Goal: Information Seeking & Learning: Find specific fact

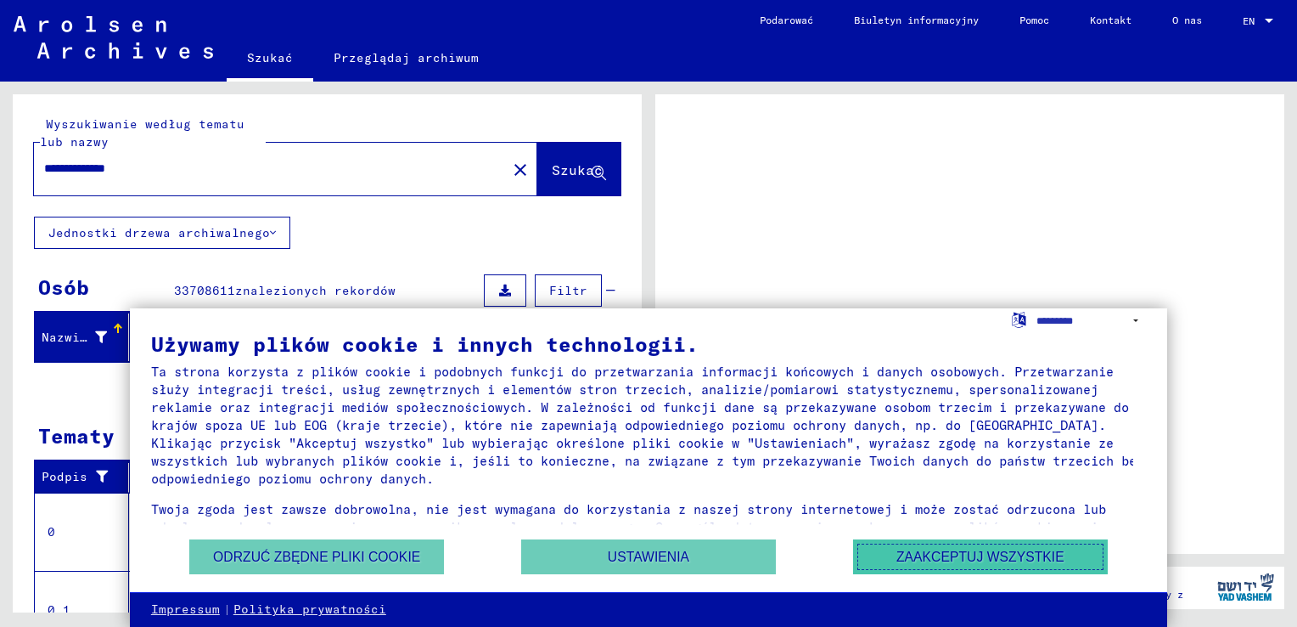
click at [999, 549] on button "Zaakceptuj wszystkie" at bounding box center [980, 556] width 255 height 35
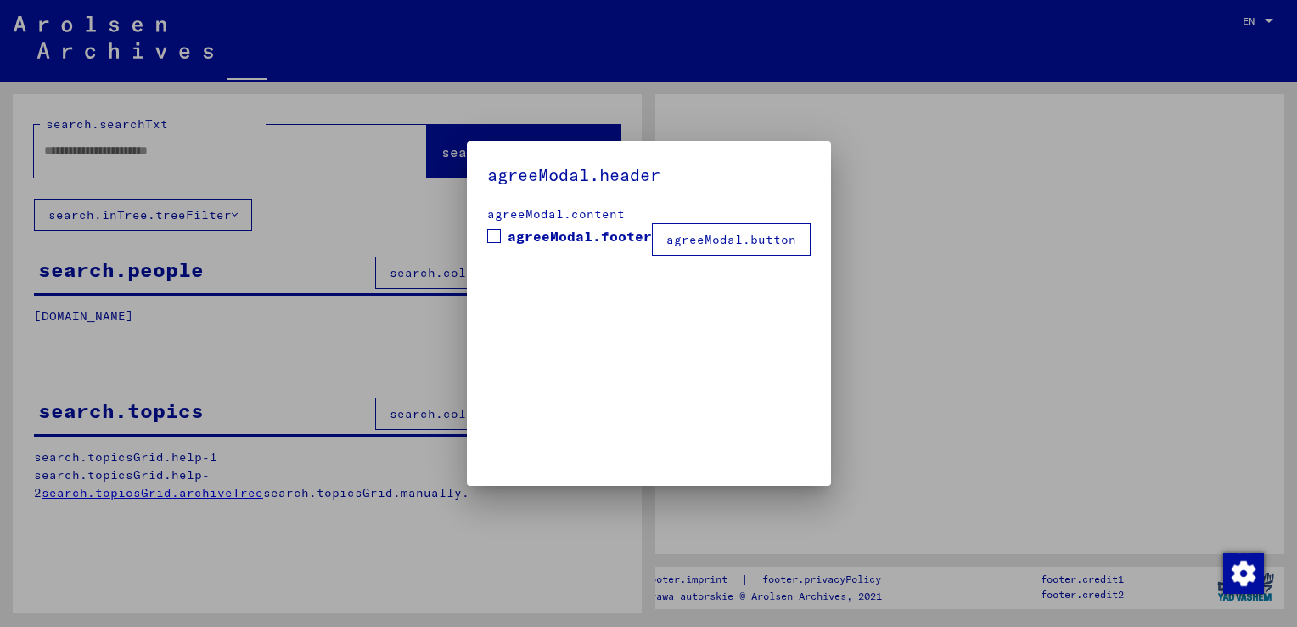
type input "**********"
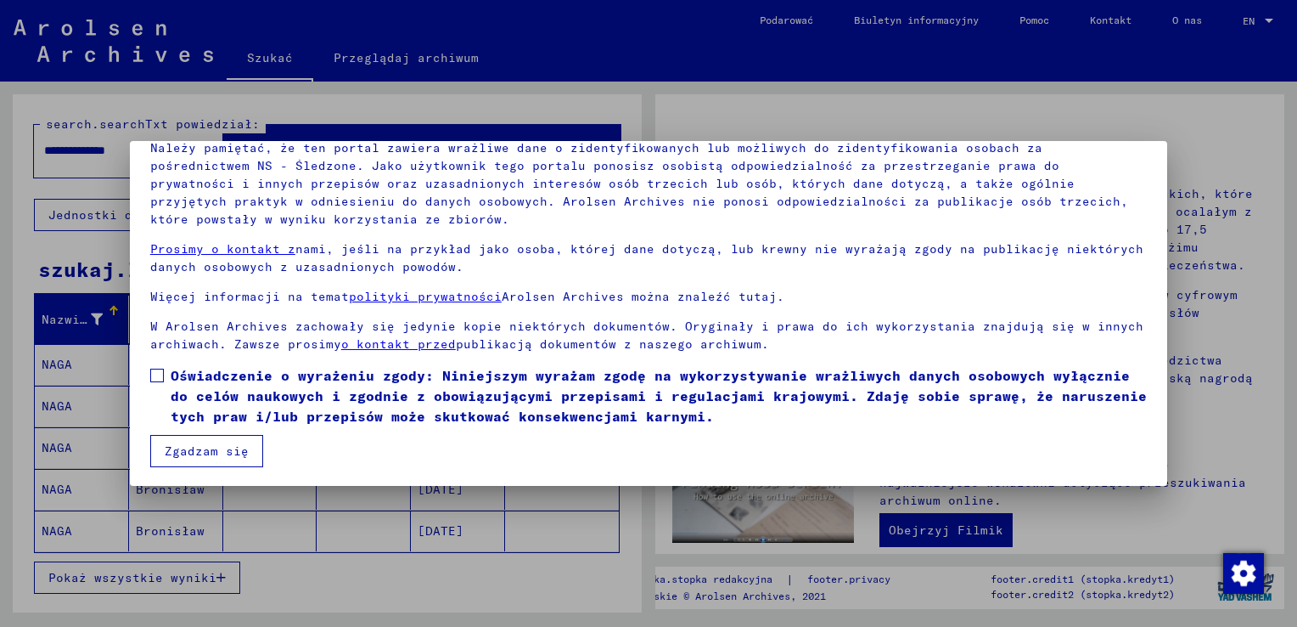
scroll to position [127, 0]
click at [156, 375] on span at bounding box center [157, 375] width 14 height 14
click at [202, 451] on button "Zgadzam się" at bounding box center [206, 450] width 113 height 32
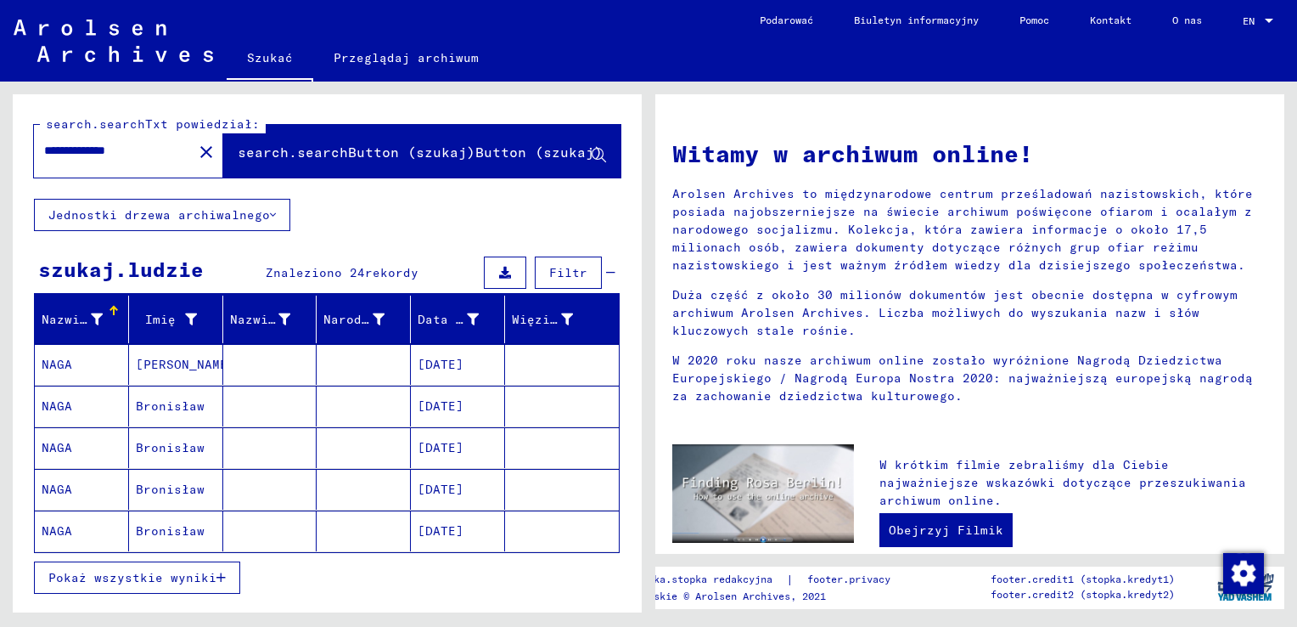
click at [207, 579] on span "Pokaż wszystkie wyniki" at bounding box center [132, 577] width 168 height 15
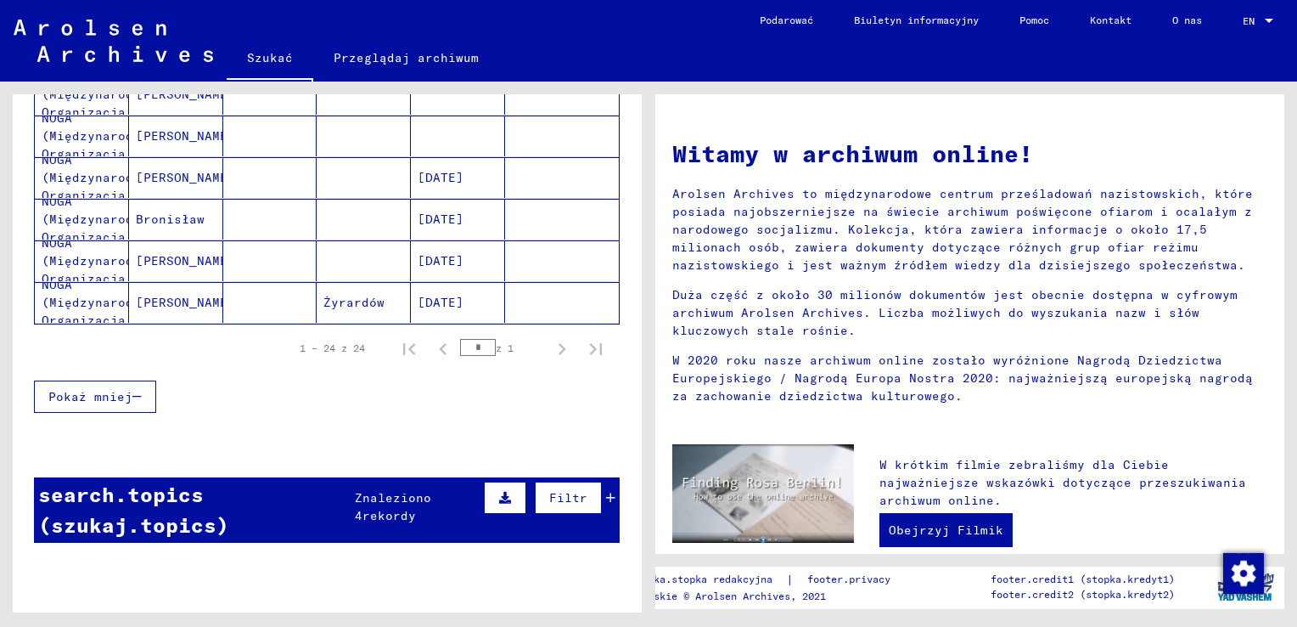
scroll to position [934, 0]
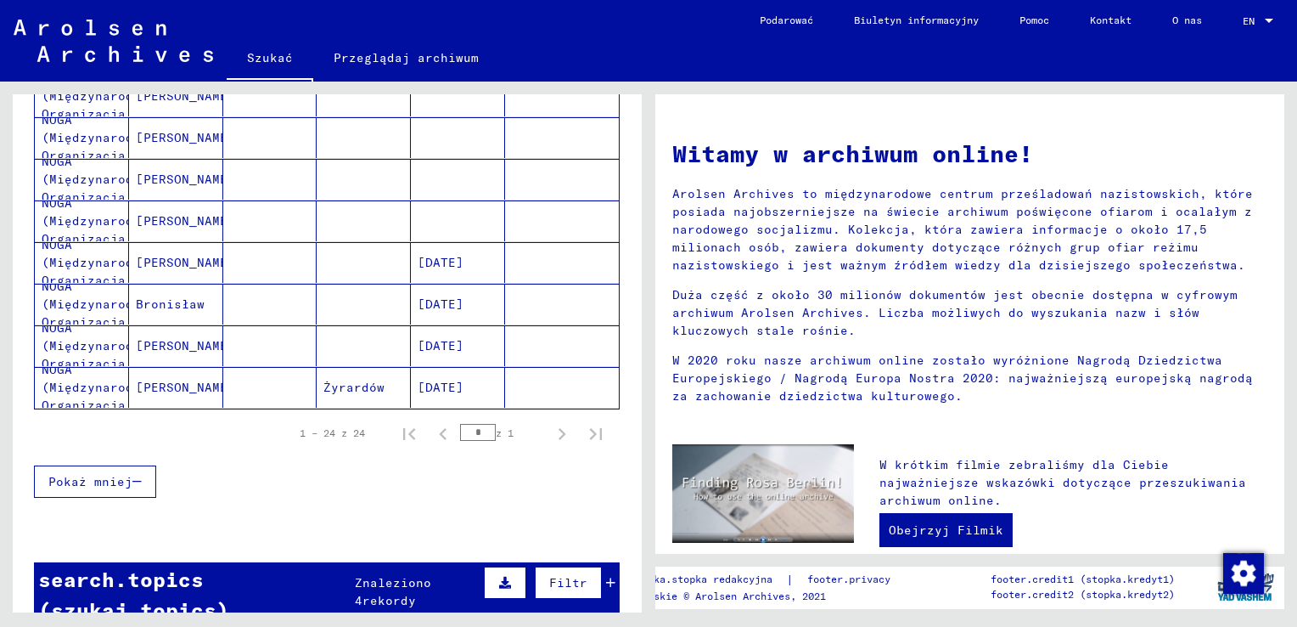
click at [170, 335] on mat-cell "[PERSON_NAME]" at bounding box center [176, 345] width 94 height 41
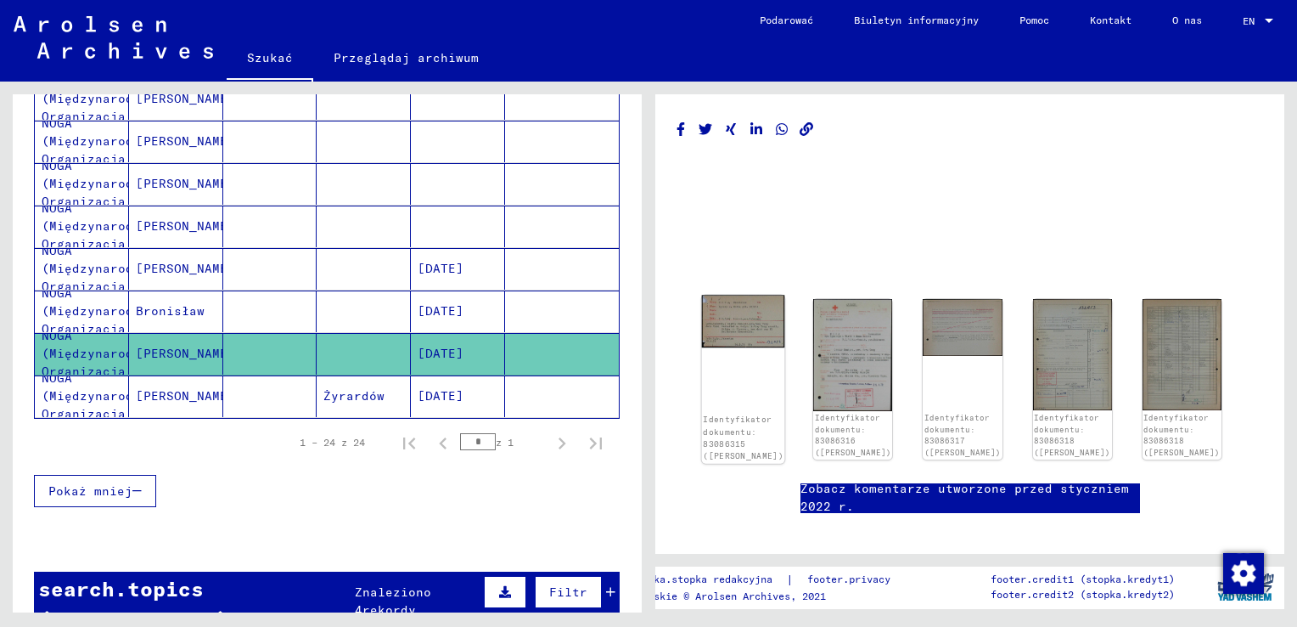
click at [753, 322] on img at bounding box center [743, 321] width 83 height 53
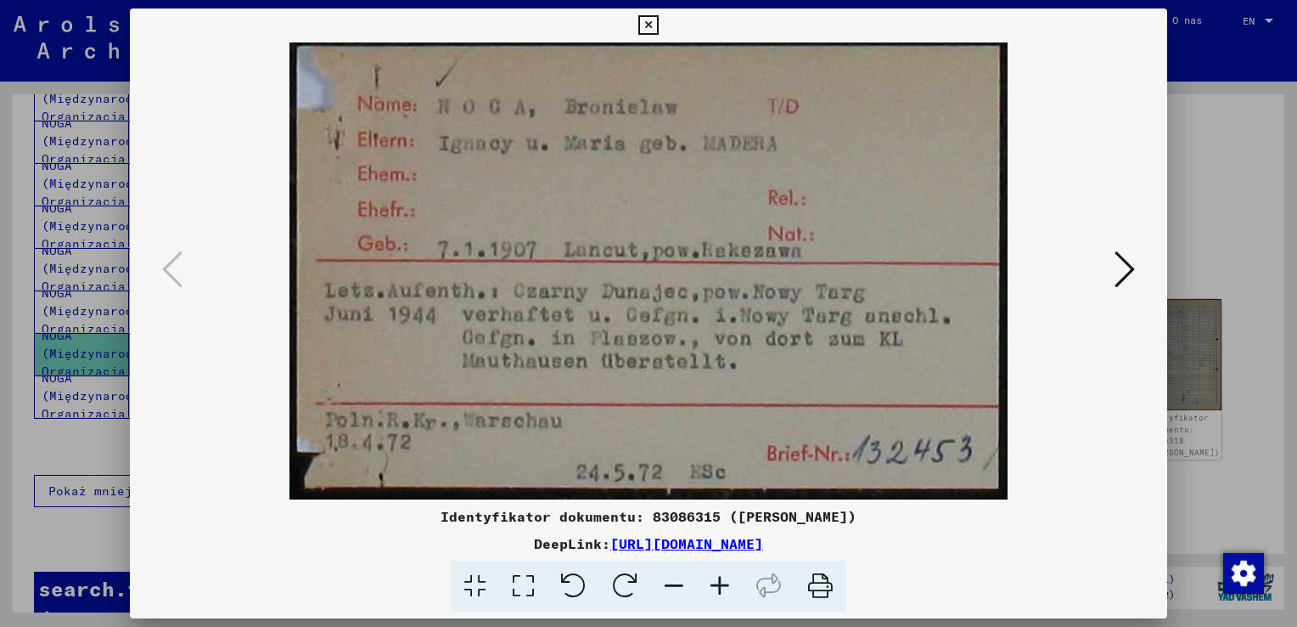
click at [1134, 266] on icon at bounding box center [1125, 269] width 20 height 41
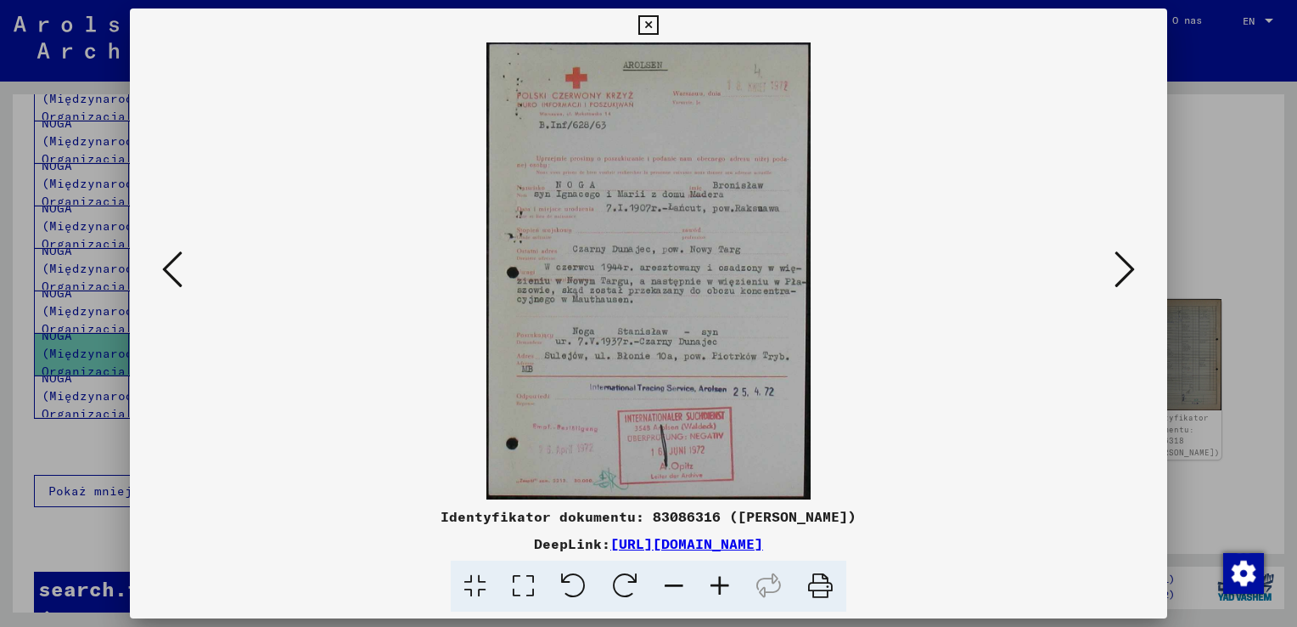
click at [1128, 267] on icon at bounding box center [1125, 269] width 20 height 41
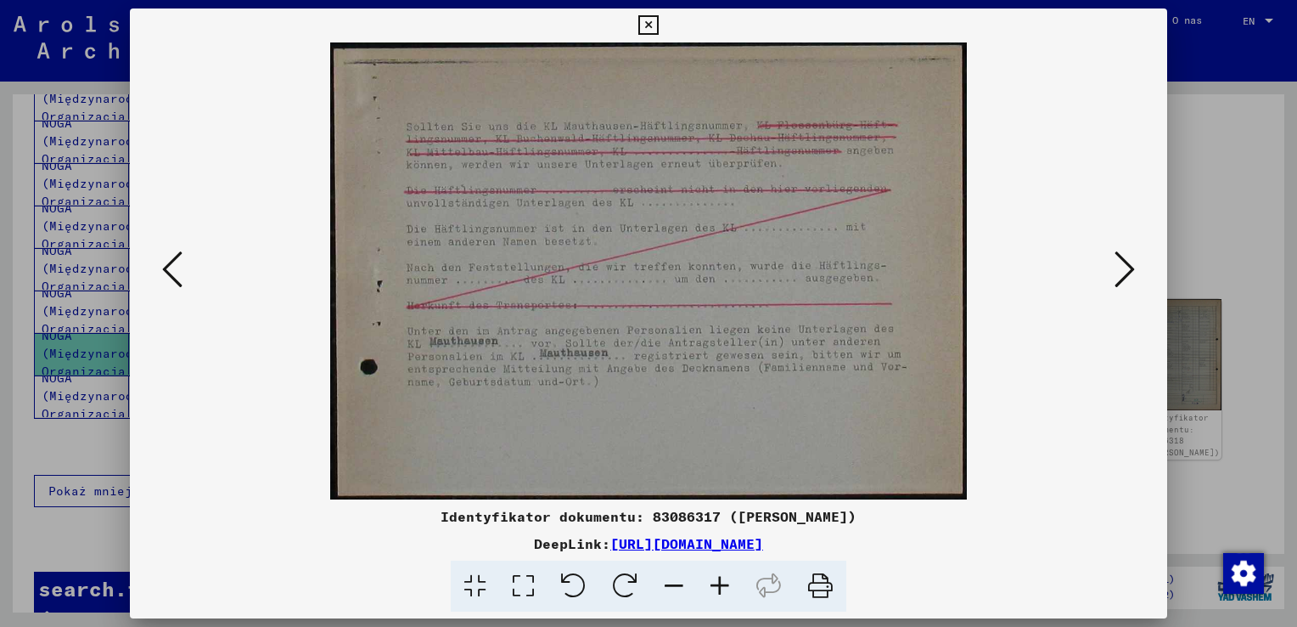
click at [1128, 267] on icon at bounding box center [1125, 269] width 20 height 41
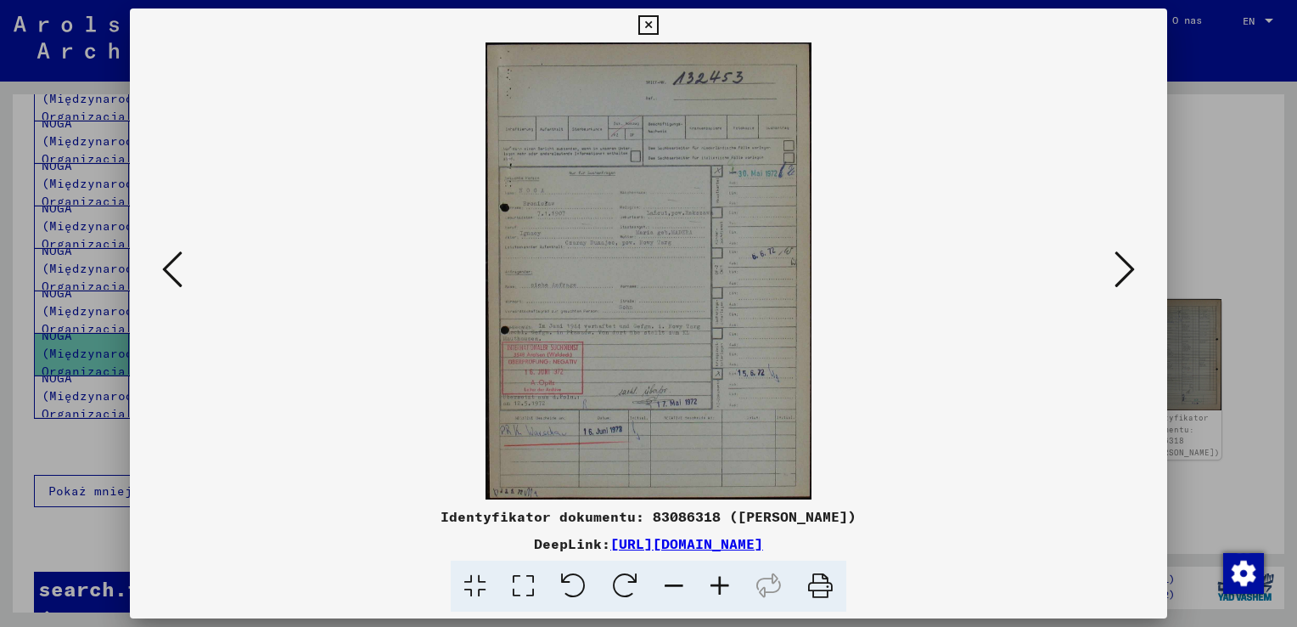
click at [1121, 267] on icon at bounding box center [1125, 269] width 20 height 41
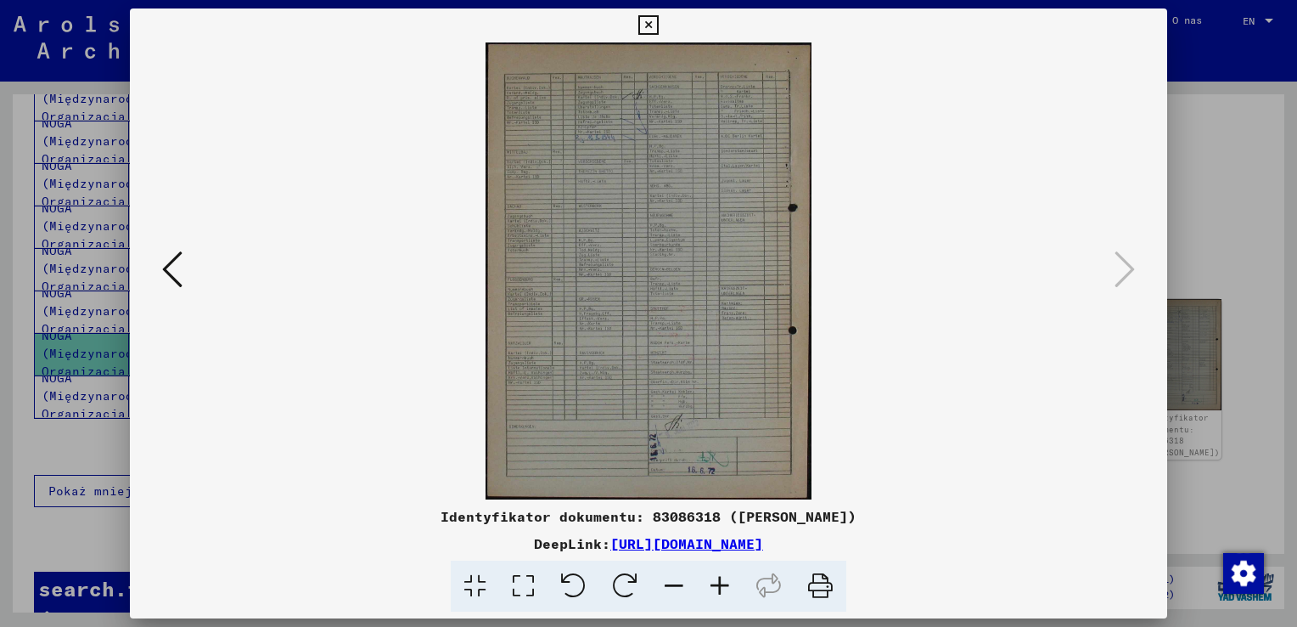
click at [724, 281] on img at bounding box center [649, 270] width 922 height 457
click at [726, 582] on icon at bounding box center [720, 586] width 46 height 52
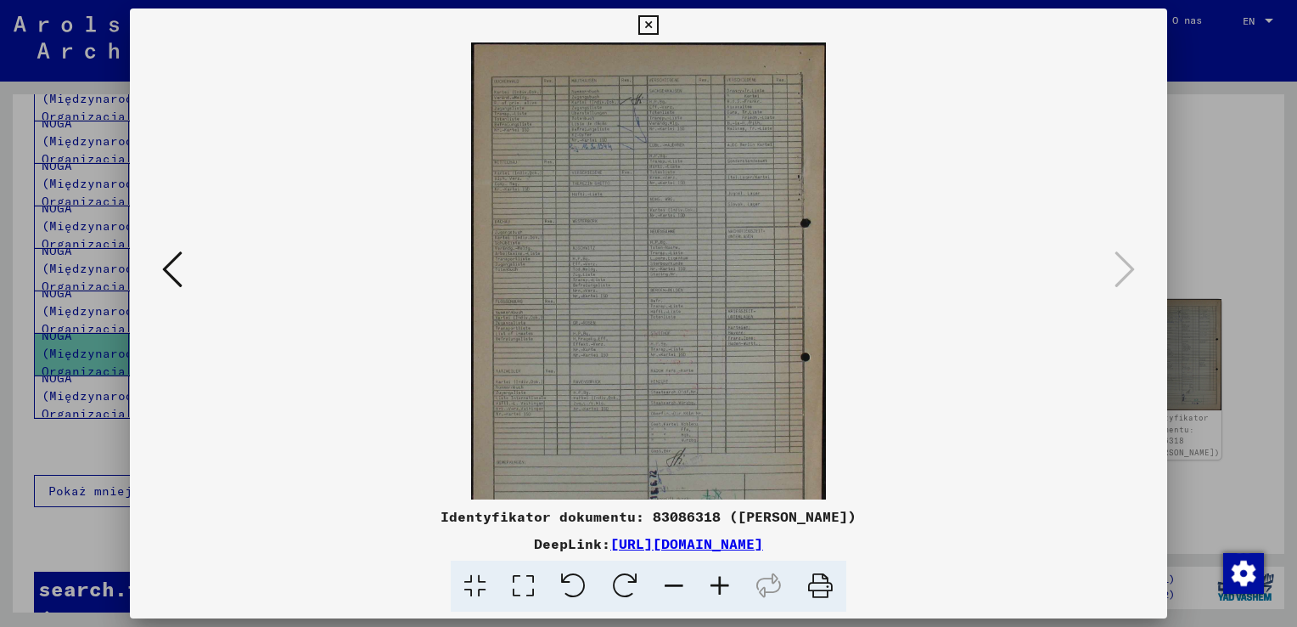
click at [726, 582] on icon at bounding box center [720, 586] width 46 height 52
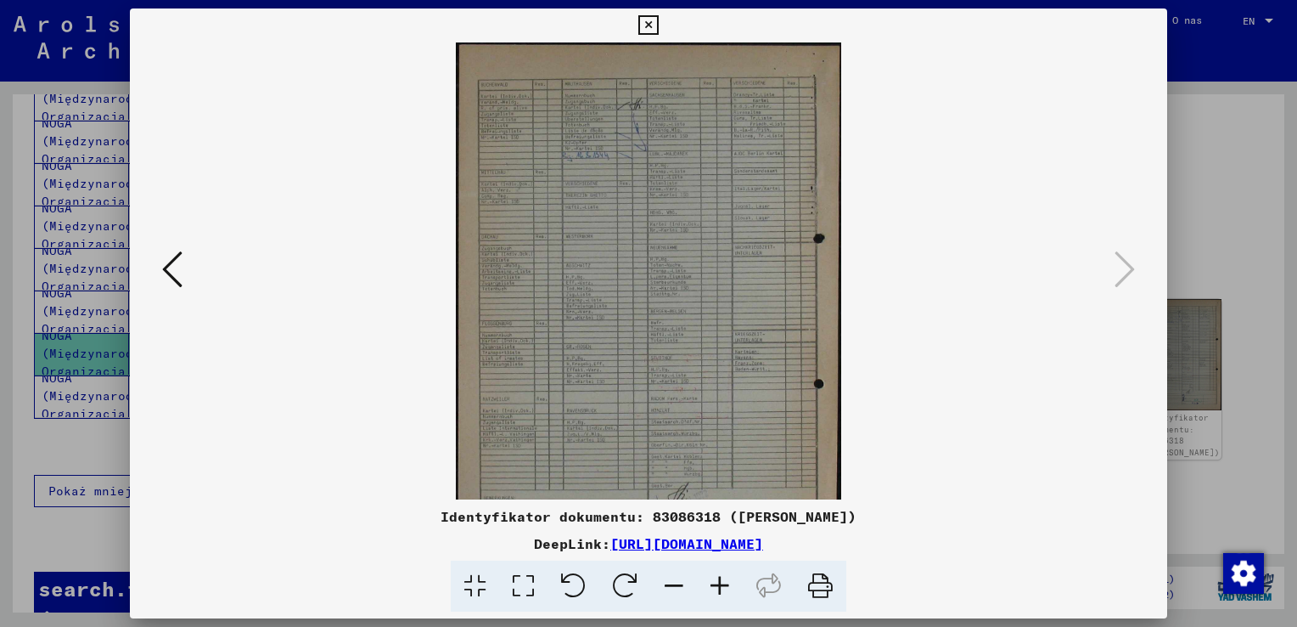
click at [726, 582] on icon at bounding box center [720, 586] width 46 height 52
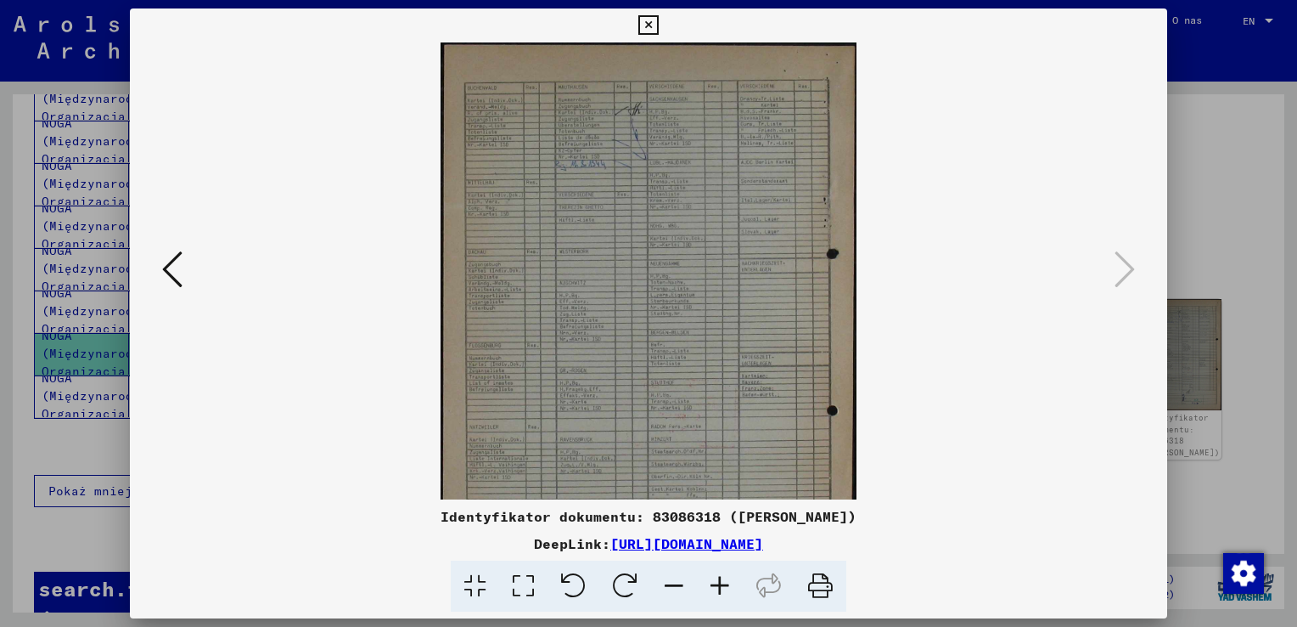
click at [726, 582] on icon at bounding box center [720, 586] width 46 height 52
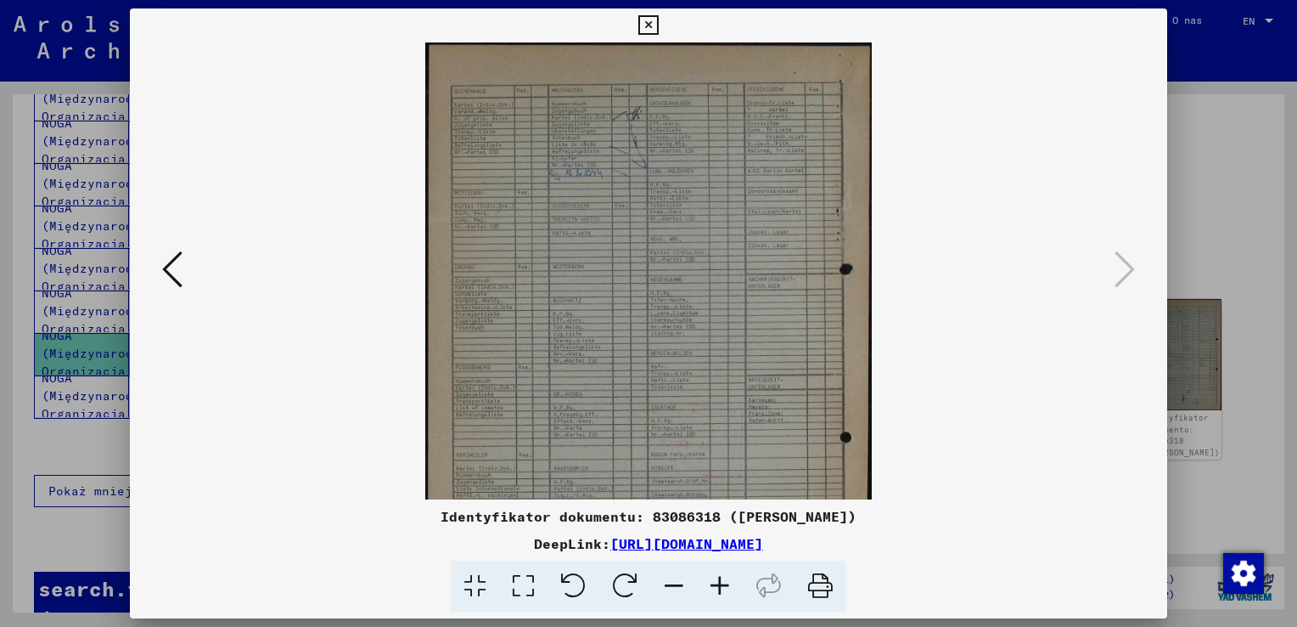
click at [727, 582] on icon at bounding box center [720, 586] width 46 height 52
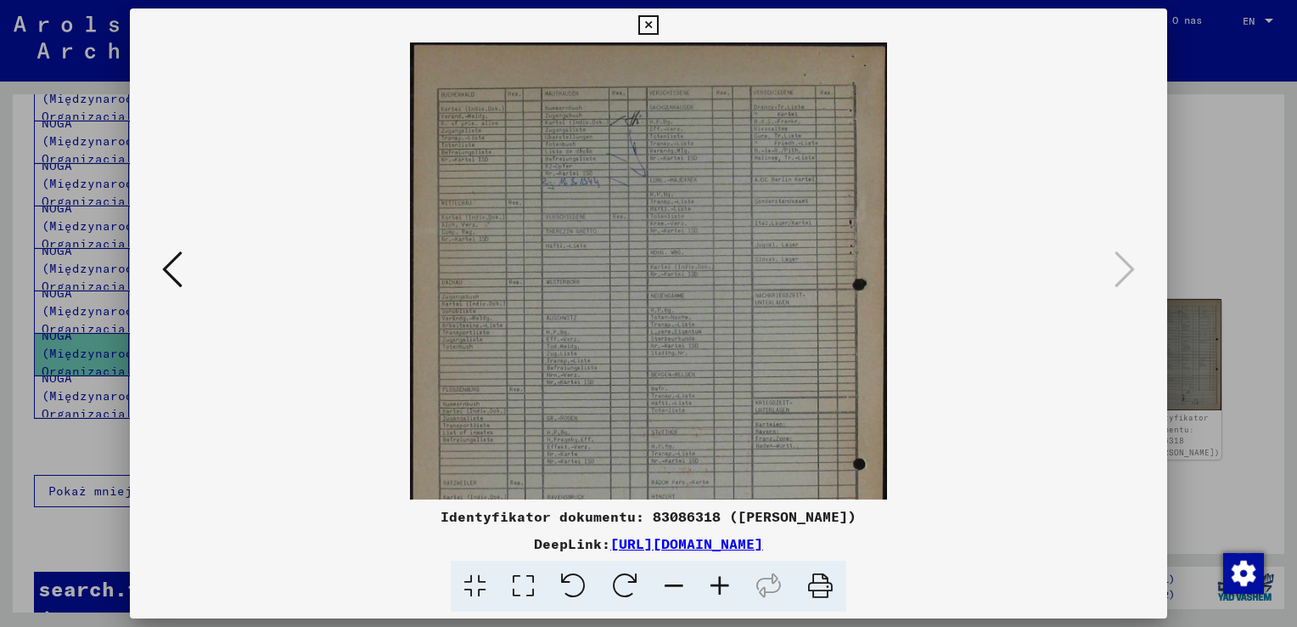
click at [727, 582] on icon at bounding box center [720, 586] width 46 height 52
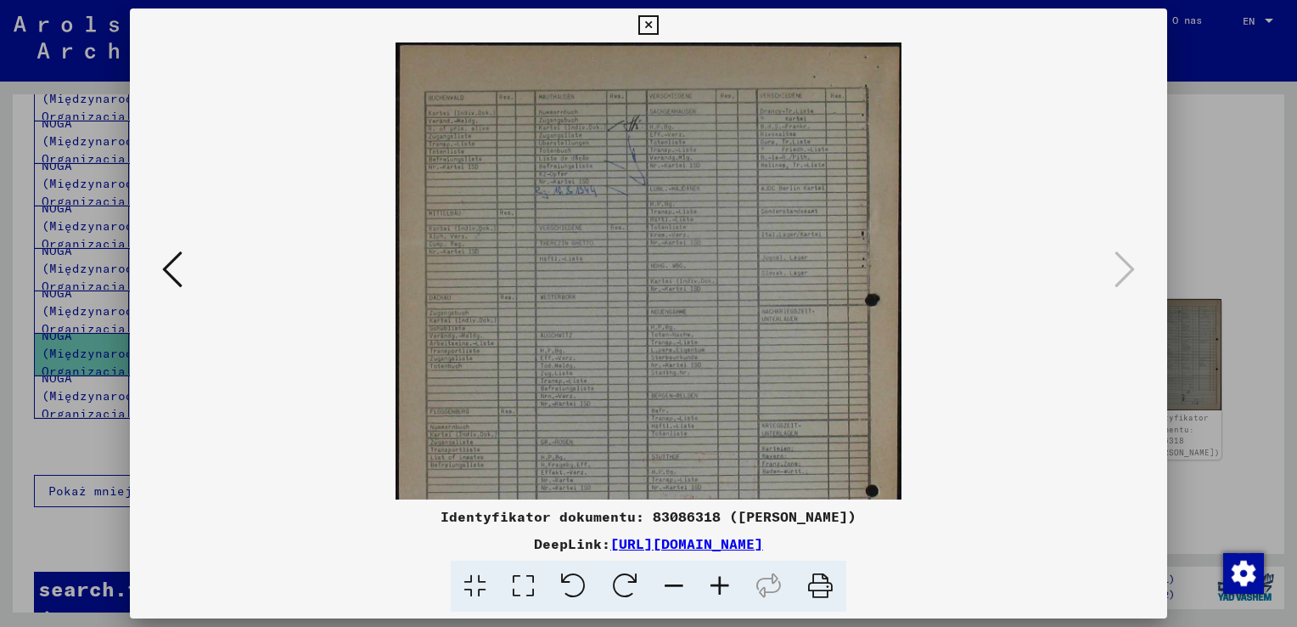
click at [727, 582] on icon at bounding box center [720, 586] width 46 height 52
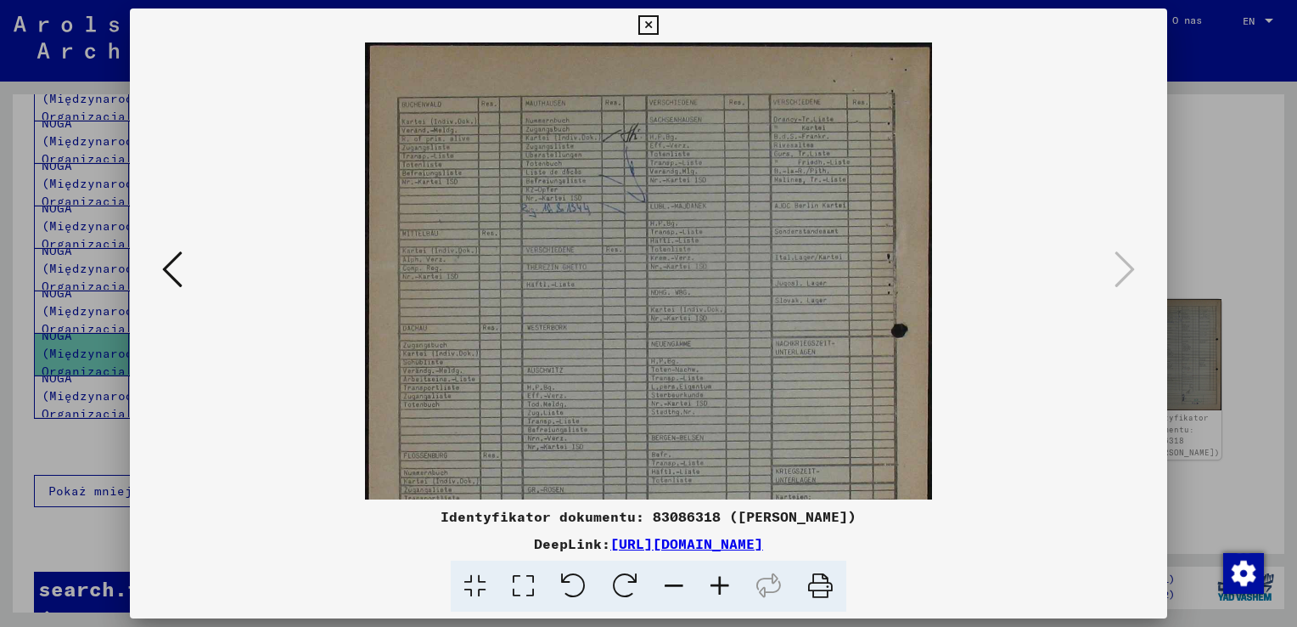
click at [727, 582] on icon at bounding box center [720, 586] width 46 height 52
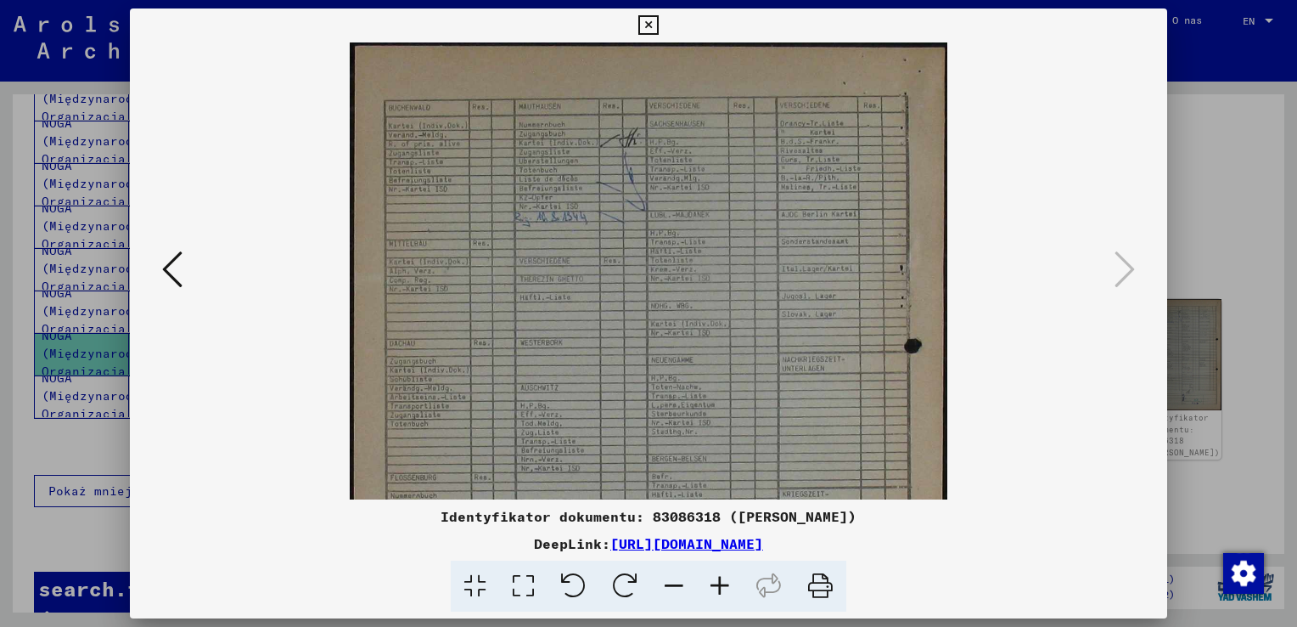
click at [727, 582] on icon at bounding box center [720, 586] width 46 height 52
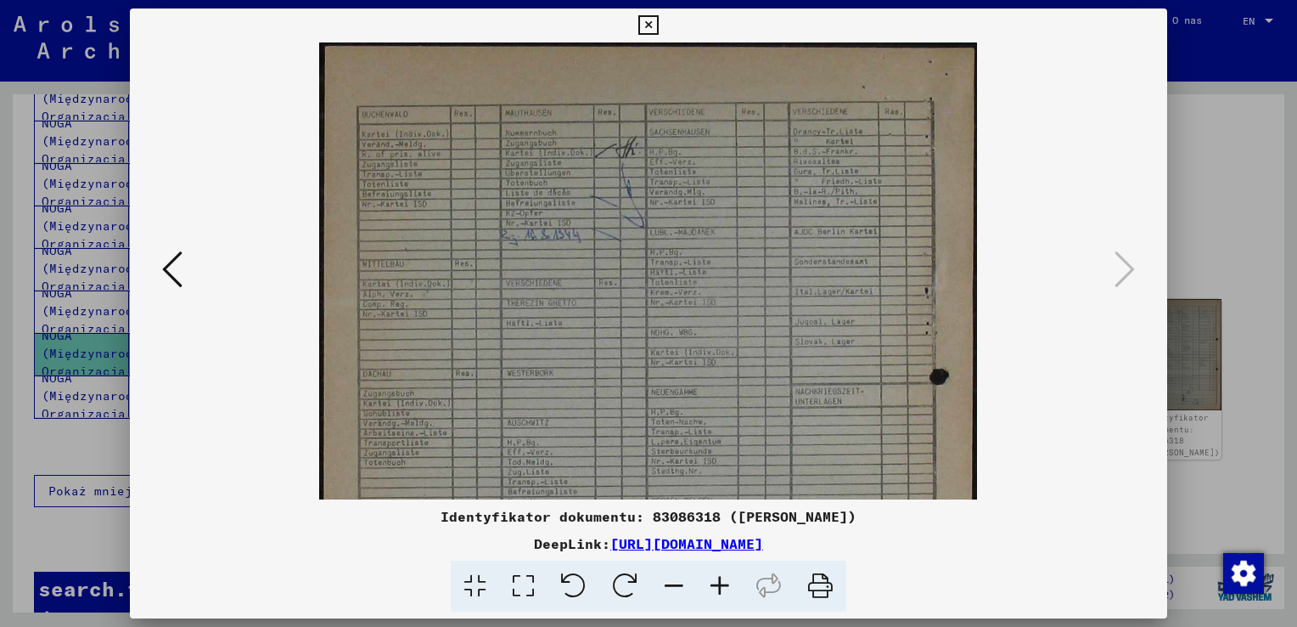
click at [727, 582] on icon at bounding box center [720, 586] width 46 height 52
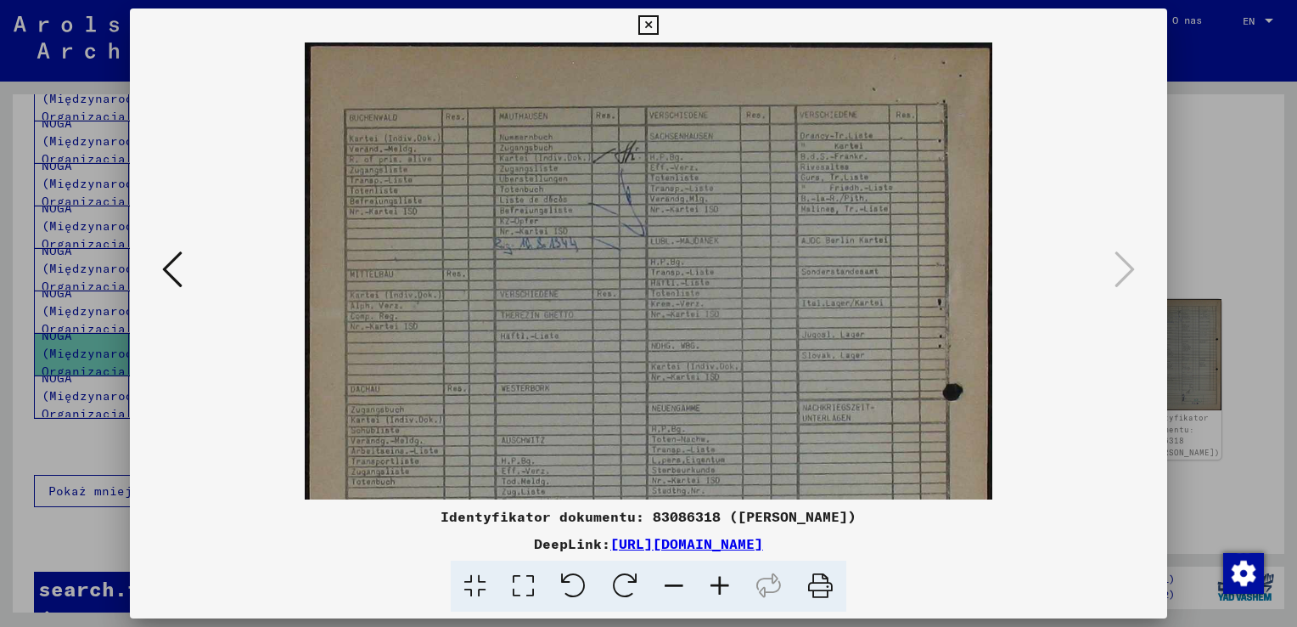
click at [727, 582] on icon at bounding box center [720, 586] width 46 height 52
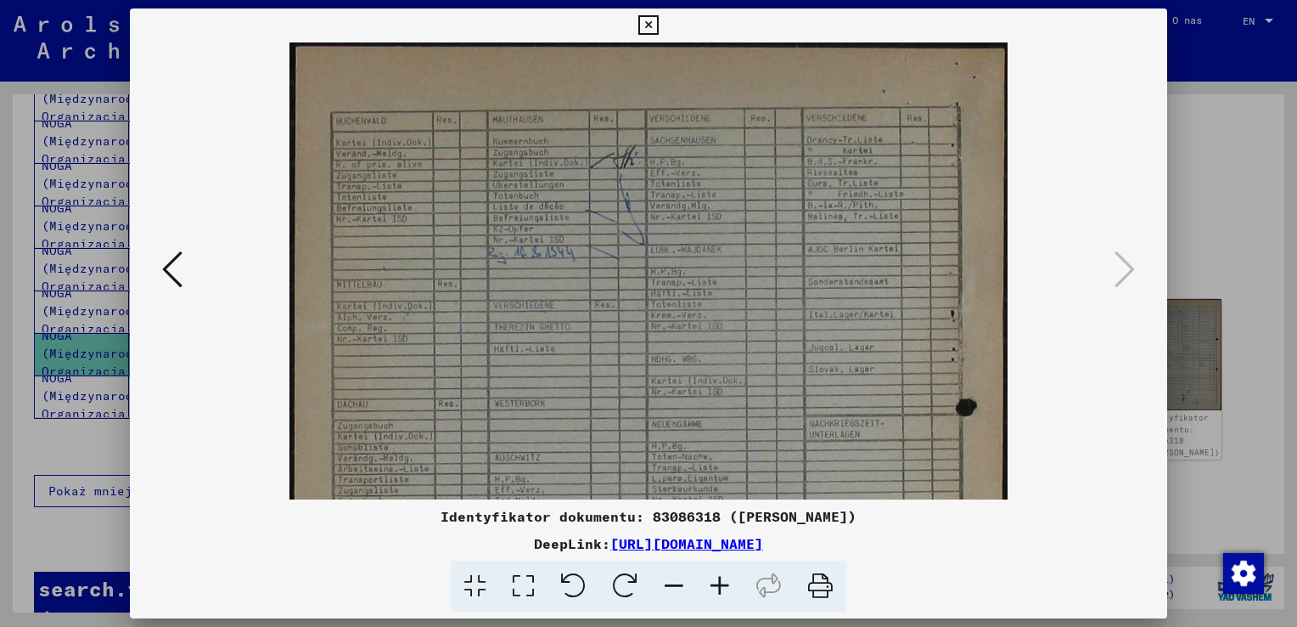
click at [727, 582] on icon at bounding box center [720, 586] width 46 height 52
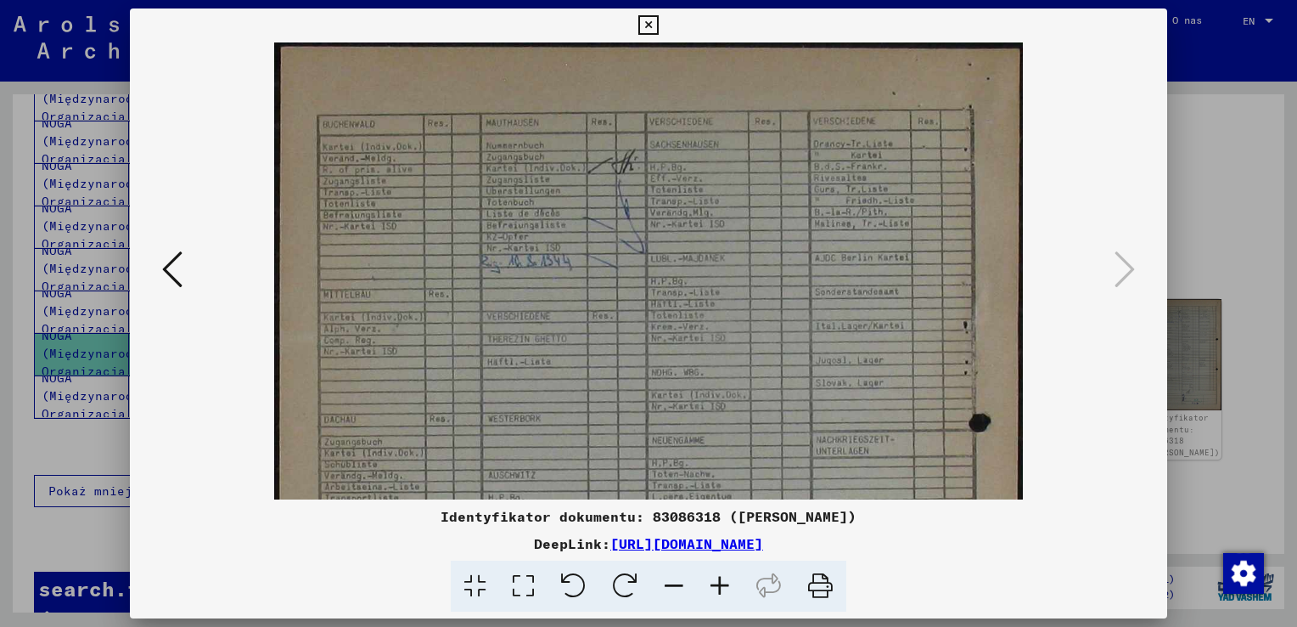
click at [727, 582] on icon at bounding box center [720, 586] width 46 height 52
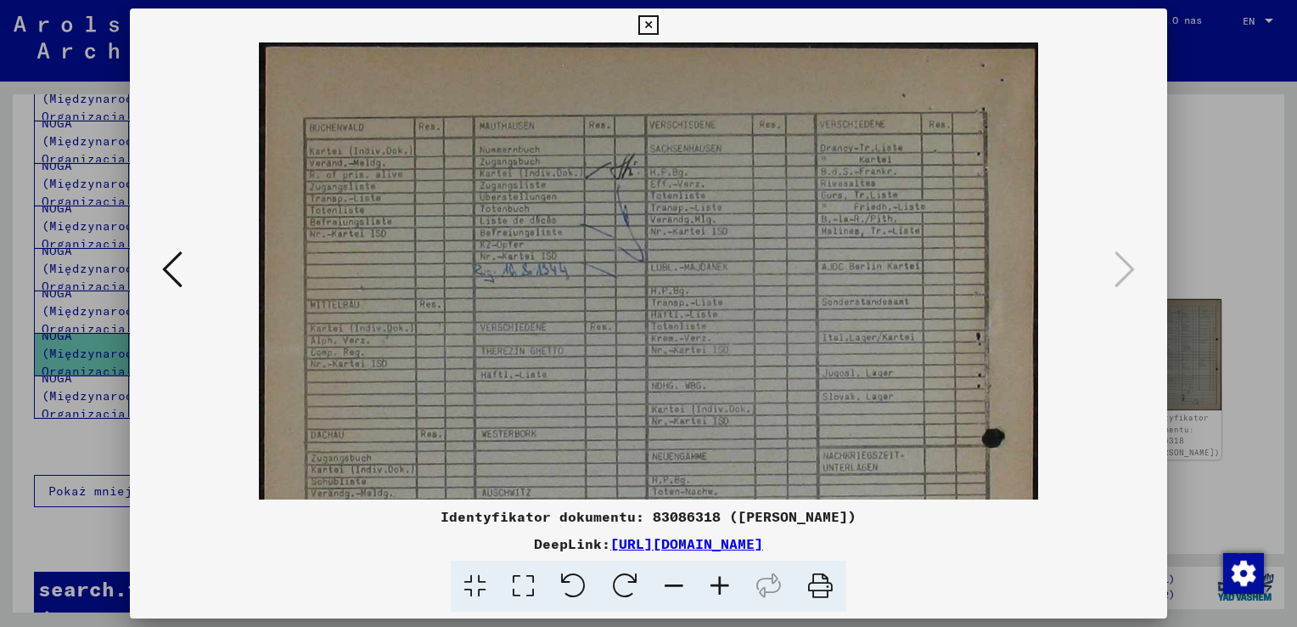
click at [727, 582] on icon at bounding box center [720, 586] width 46 height 52
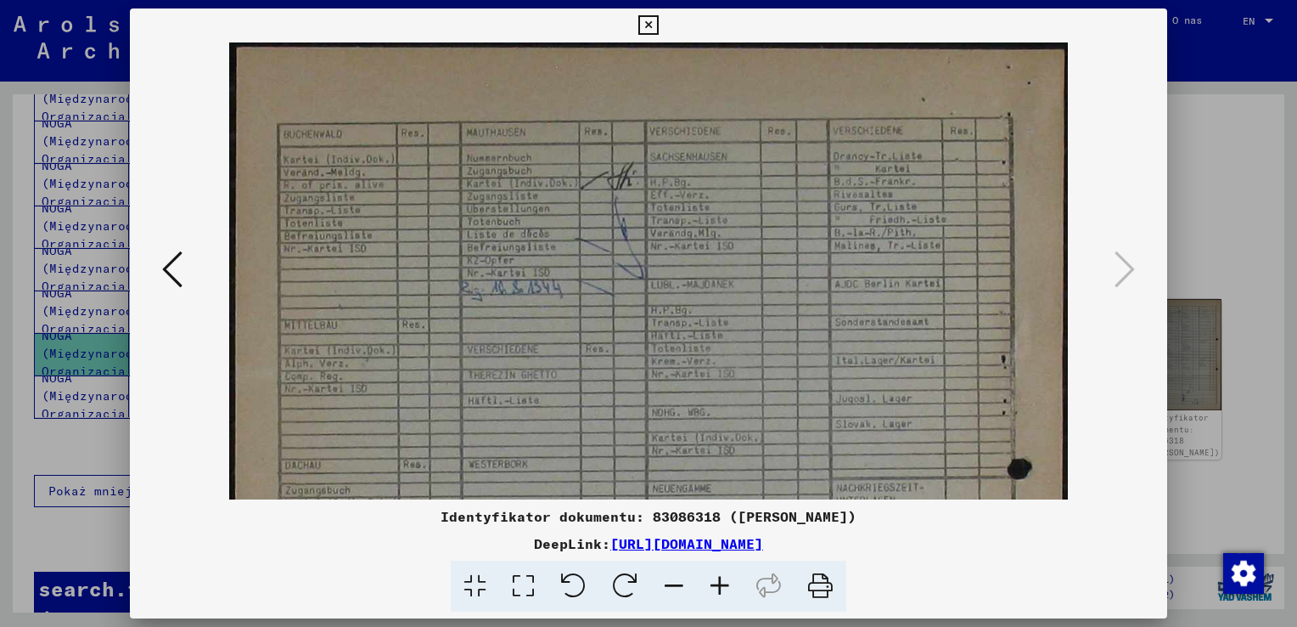
click at [729, 582] on icon at bounding box center [720, 586] width 46 height 52
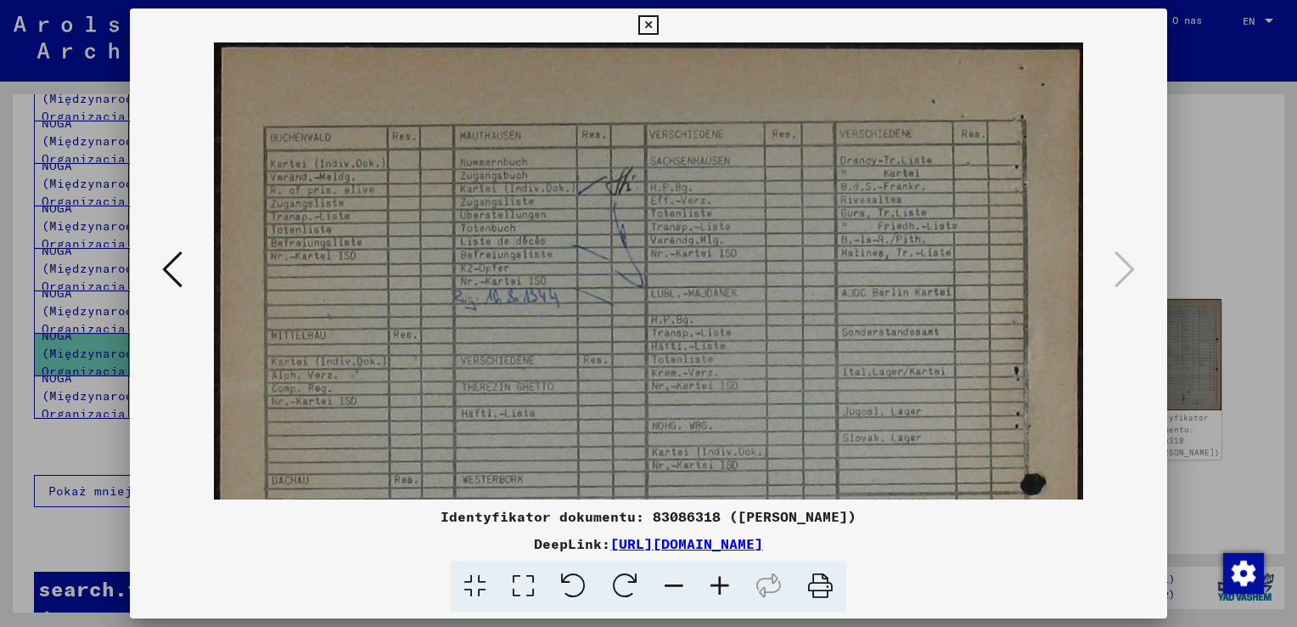
click at [730, 582] on icon at bounding box center [720, 586] width 46 height 52
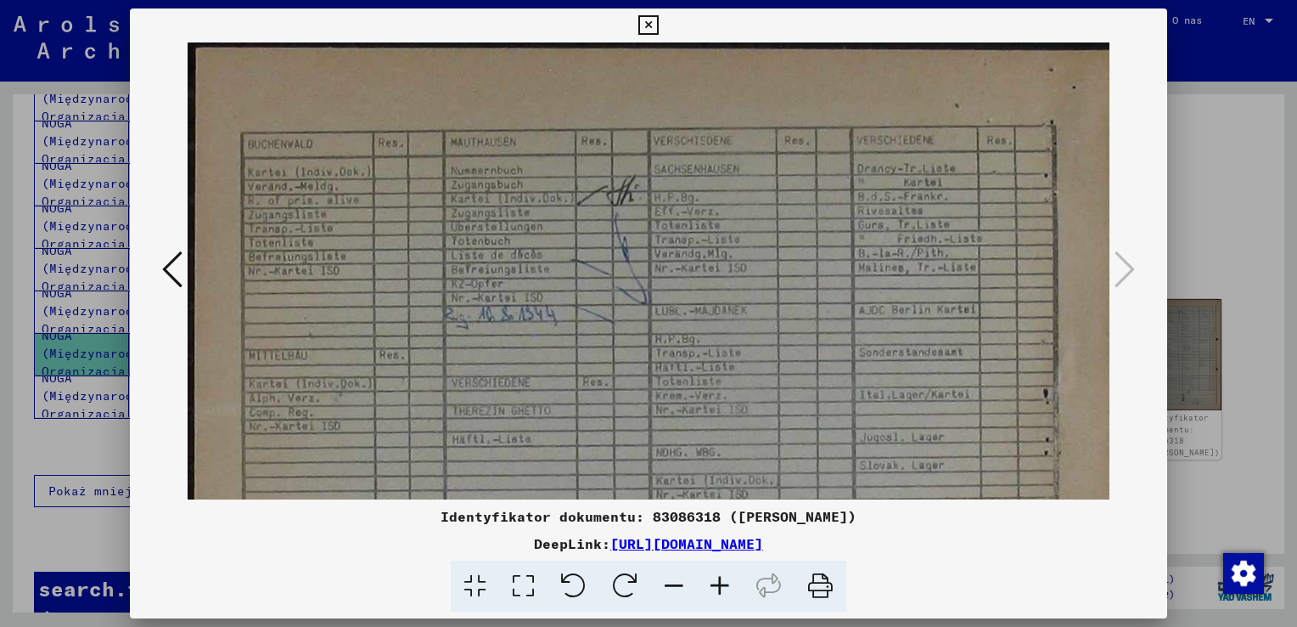
click at [723, 584] on icon at bounding box center [720, 586] width 46 height 52
click at [646, 29] on icon at bounding box center [649, 25] width 20 height 20
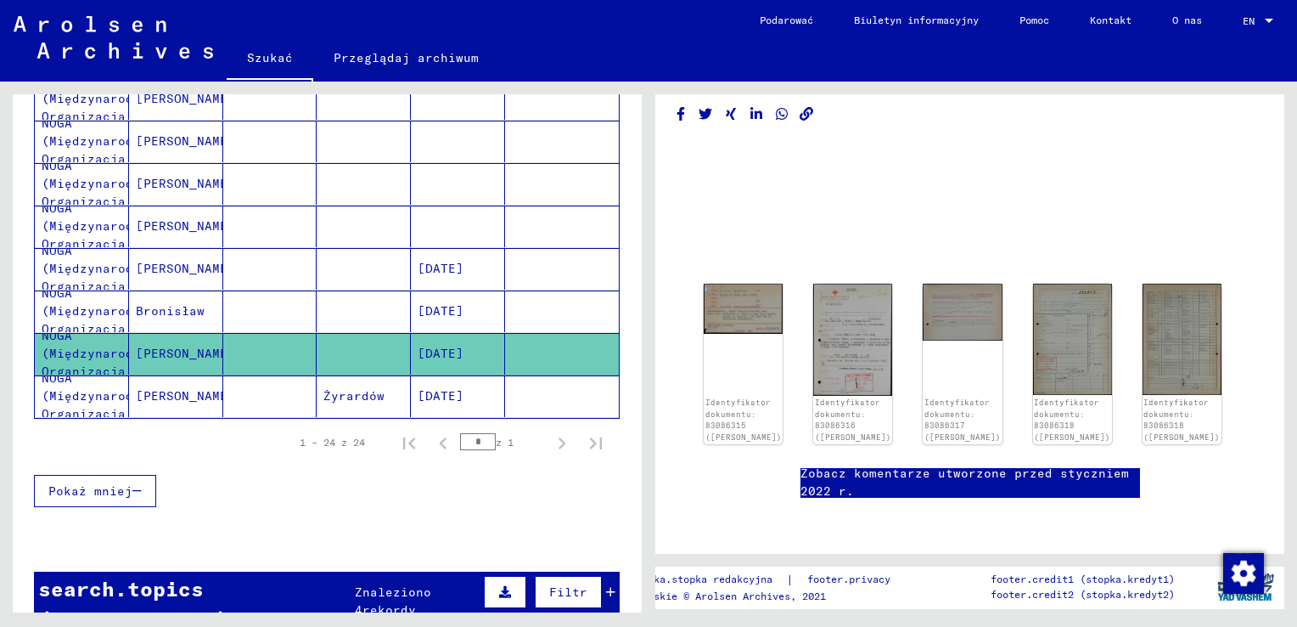
scroll to position [170, 0]
click at [1162, 280] on img at bounding box center [1181, 338] width 83 height 116
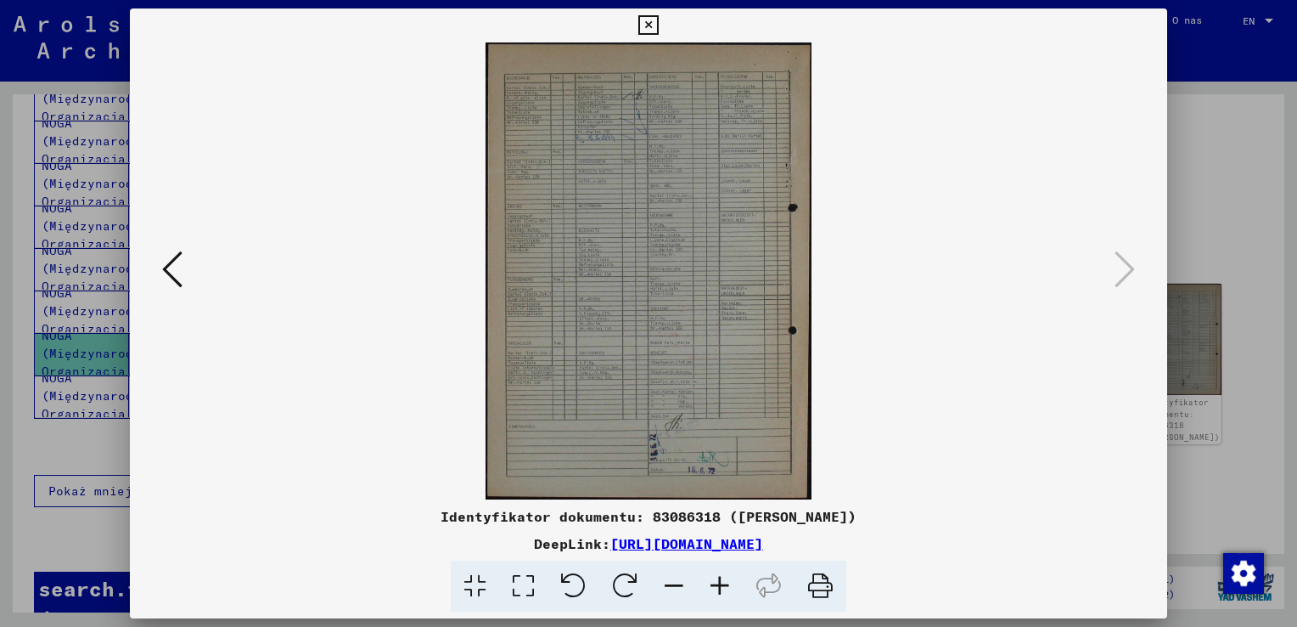
click at [171, 263] on icon at bounding box center [172, 269] width 20 height 41
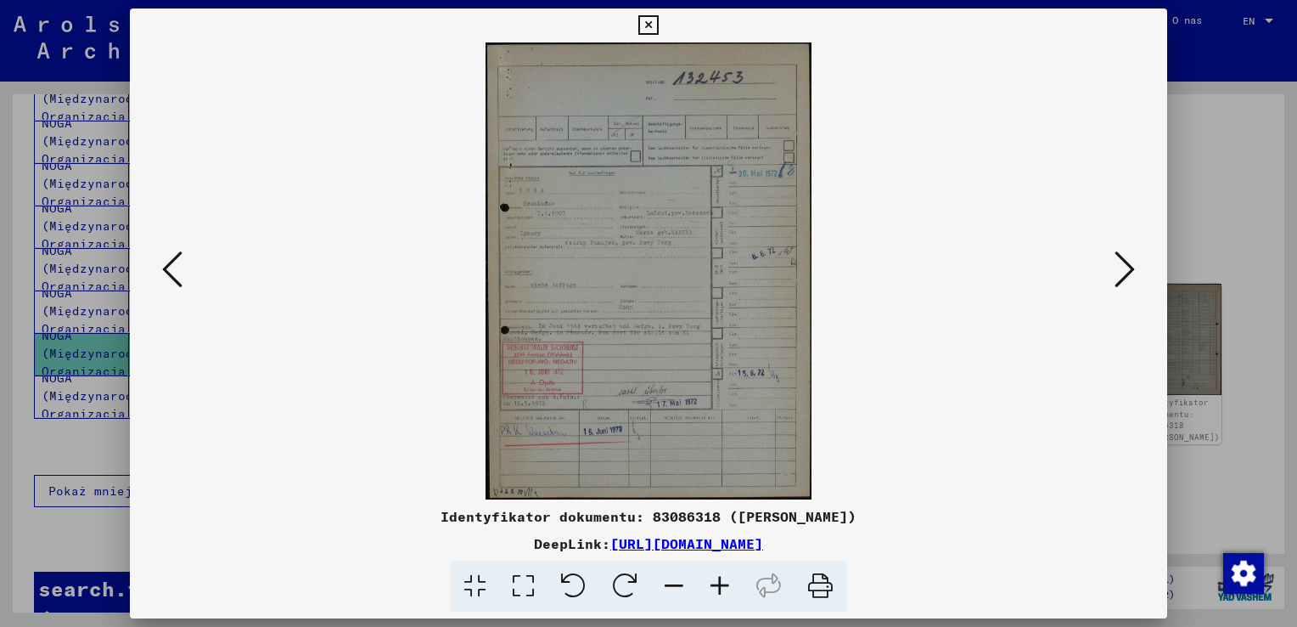
click at [720, 583] on icon at bounding box center [720, 586] width 46 height 52
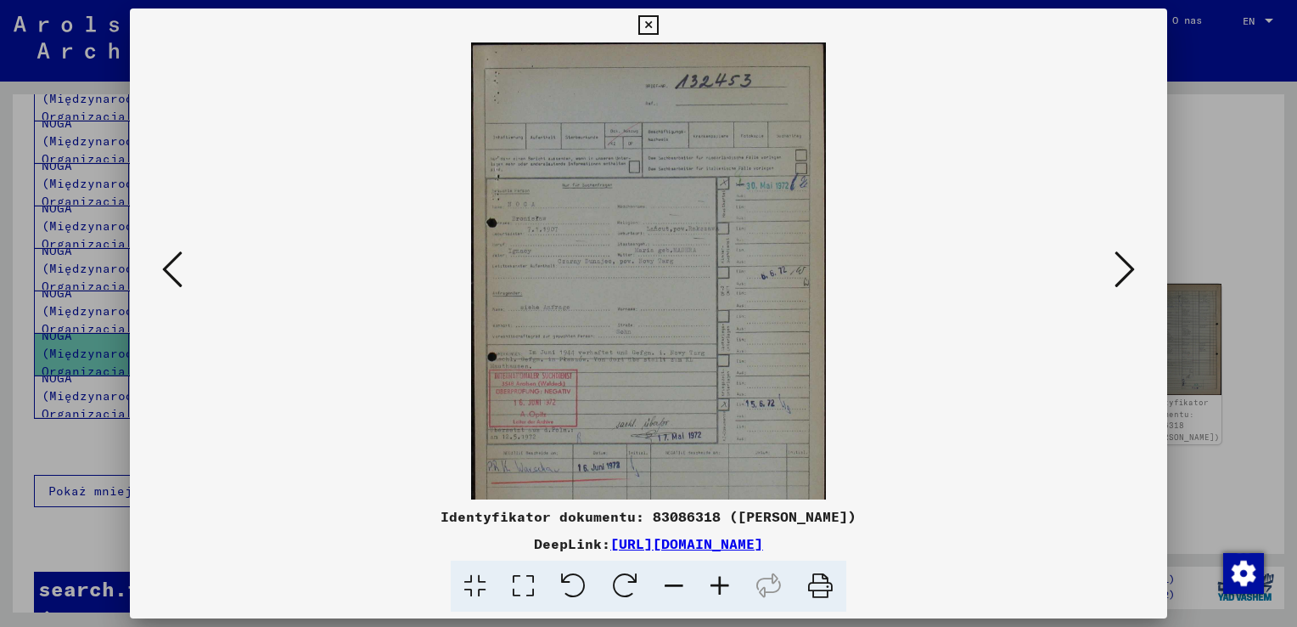
click at [720, 583] on icon at bounding box center [720, 586] width 46 height 52
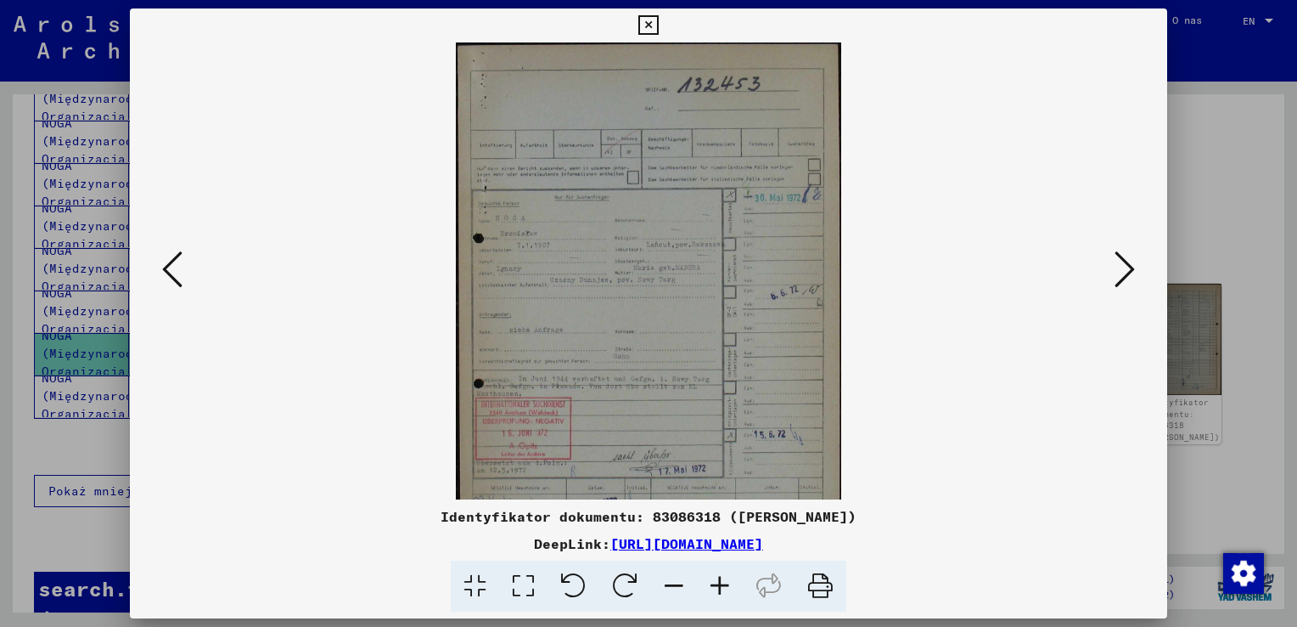
click at [720, 583] on icon at bounding box center [720, 586] width 46 height 52
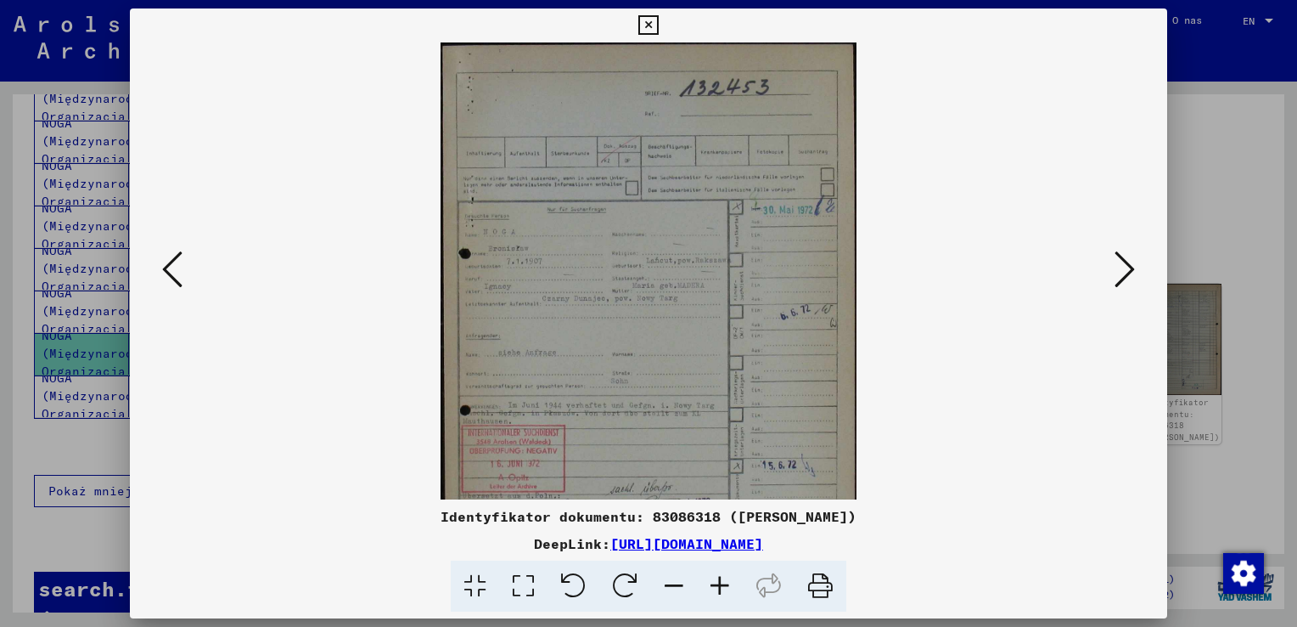
click at [720, 583] on icon at bounding box center [720, 586] width 46 height 52
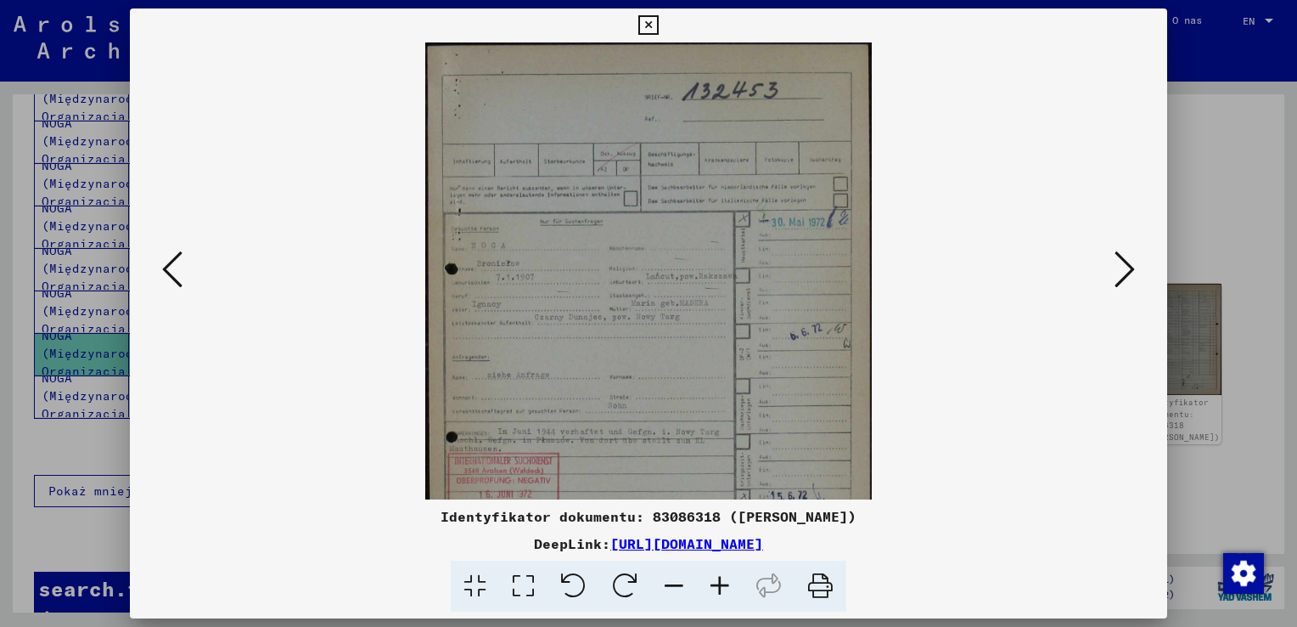
click at [720, 583] on icon at bounding box center [720, 586] width 46 height 52
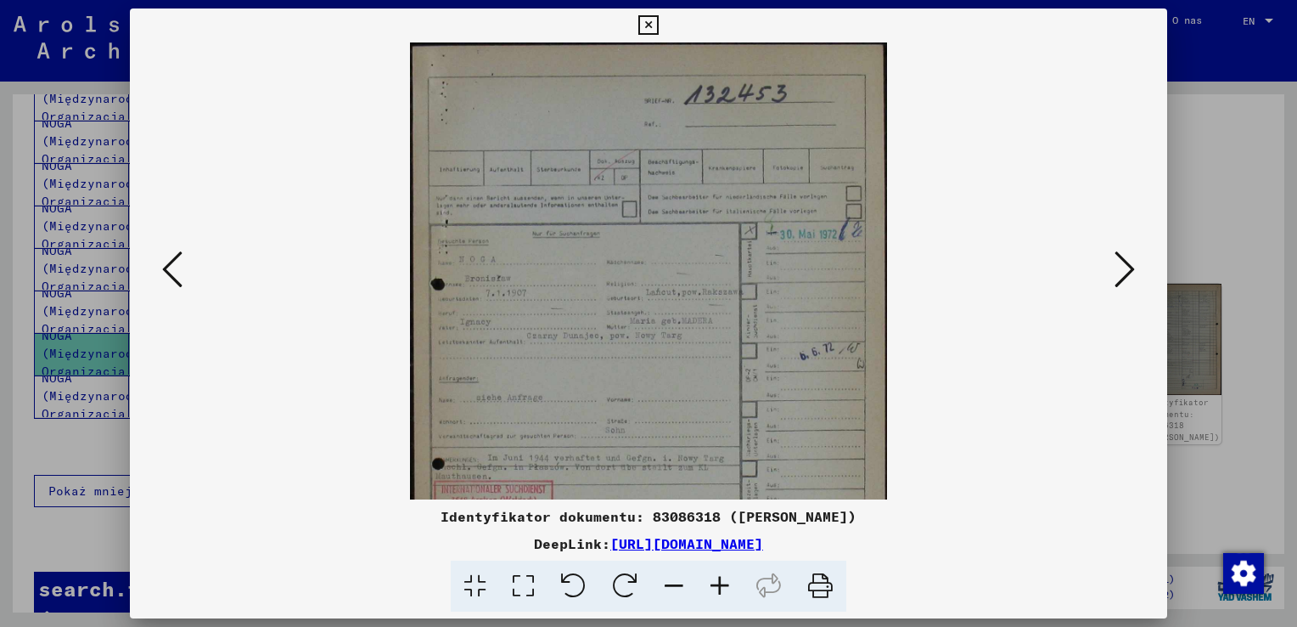
click at [720, 583] on icon at bounding box center [720, 586] width 46 height 52
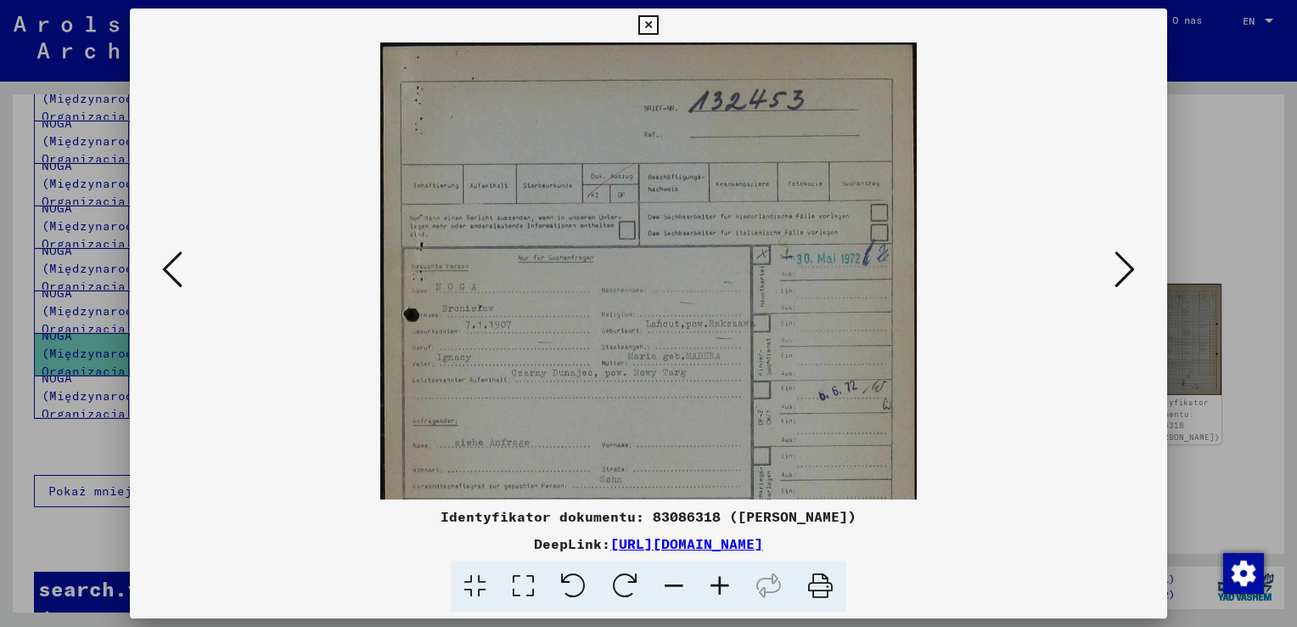
click at [720, 583] on icon at bounding box center [720, 586] width 46 height 52
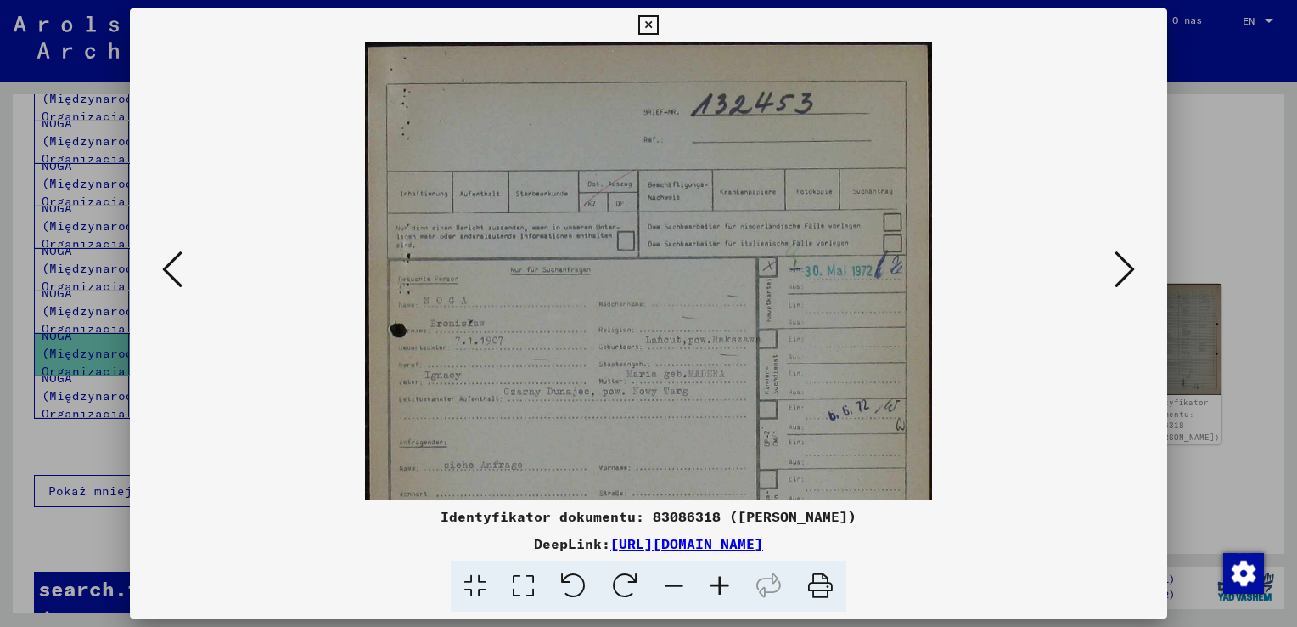
click at [720, 583] on icon at bounding box center [720, 586] width 46 height 52
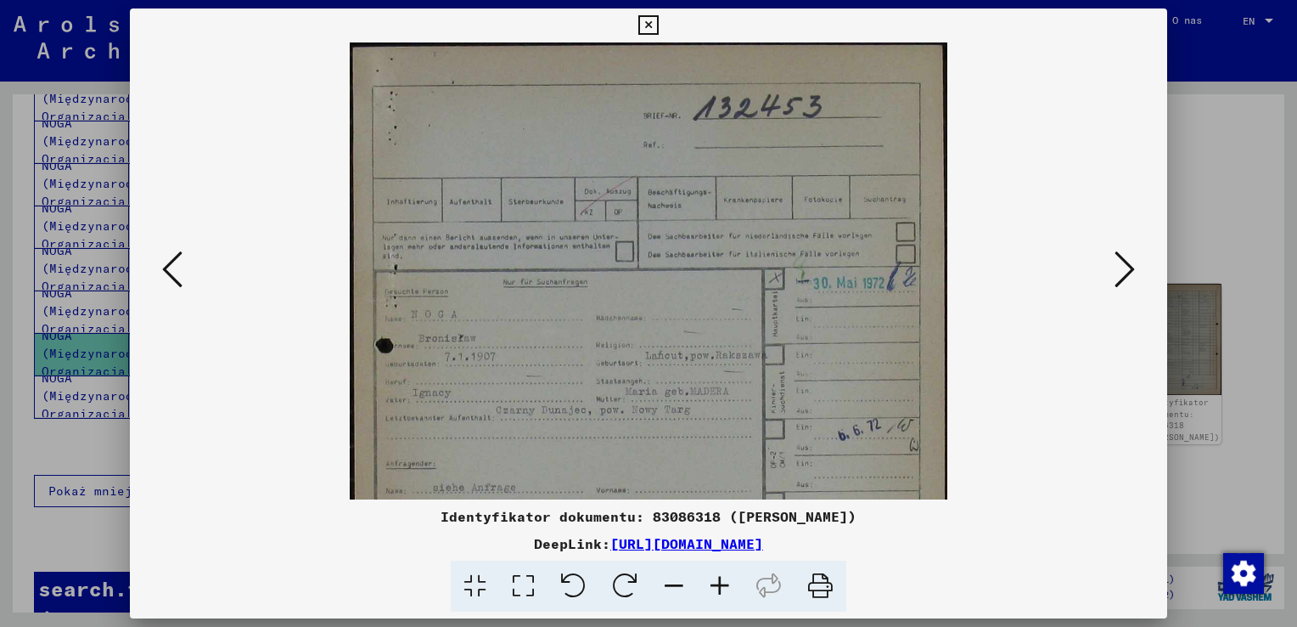
click at [720, 583] on icon at bounding box center [720, 586] width 46 height 52
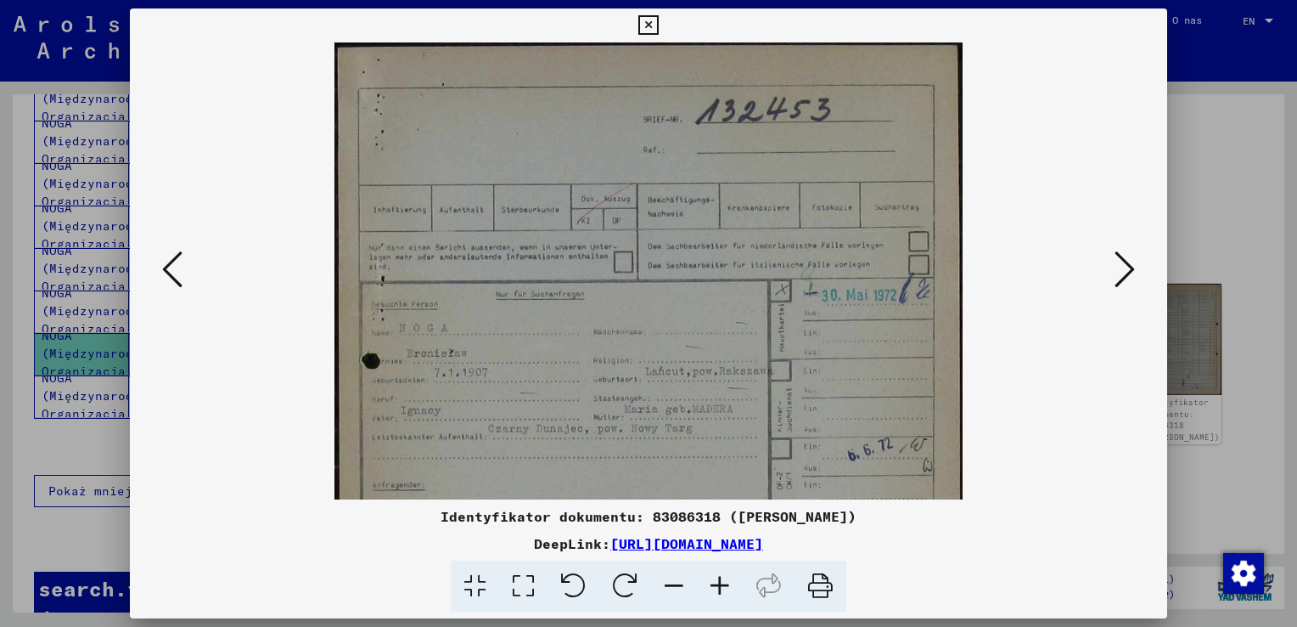
click at [720, 583] on icon at bounding box center [720, 586] width 46 height 52
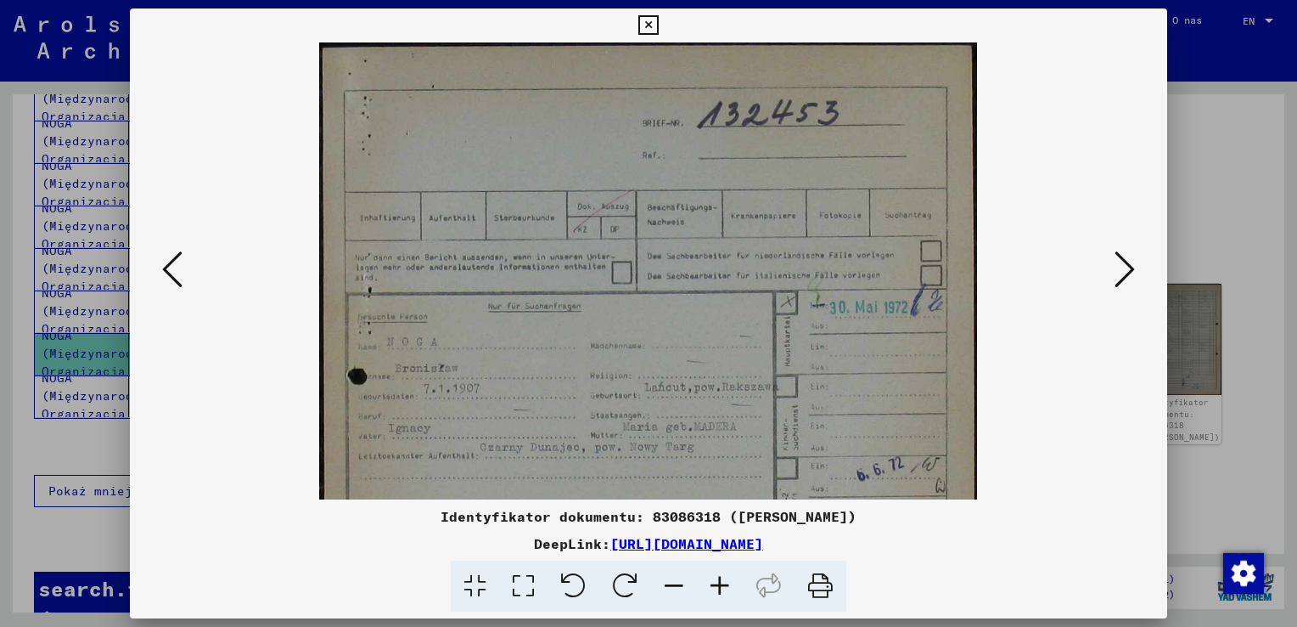
click at [720, 583] on icon at bounding box center [720, 586] width 46 height 52
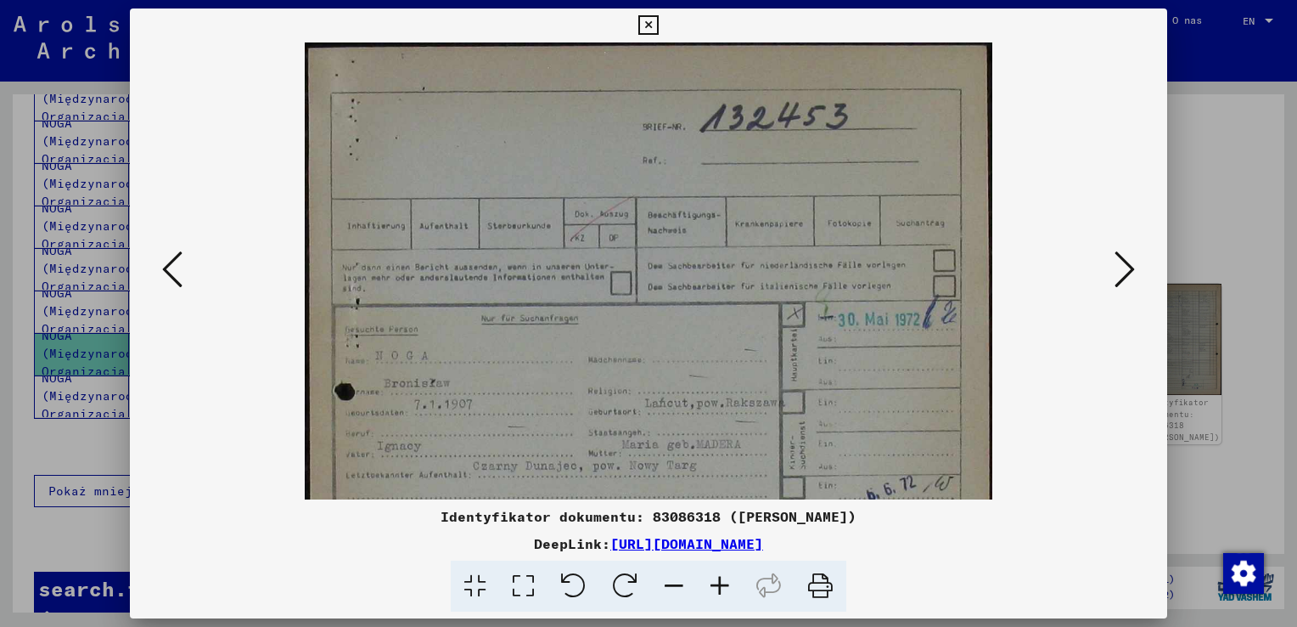
click at [720, 583] on icon at bounding box center [720, 586] width 46 height 52
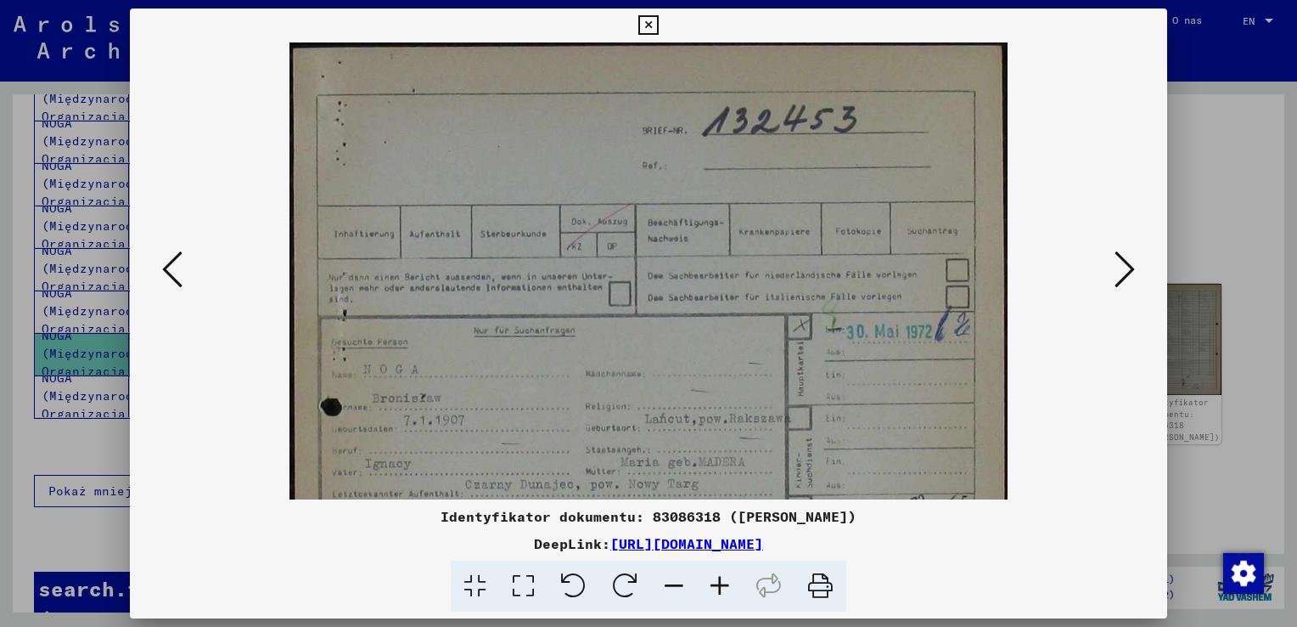
click at [720, 583] on icon at bounding box center [720, 586] width 46 height 52
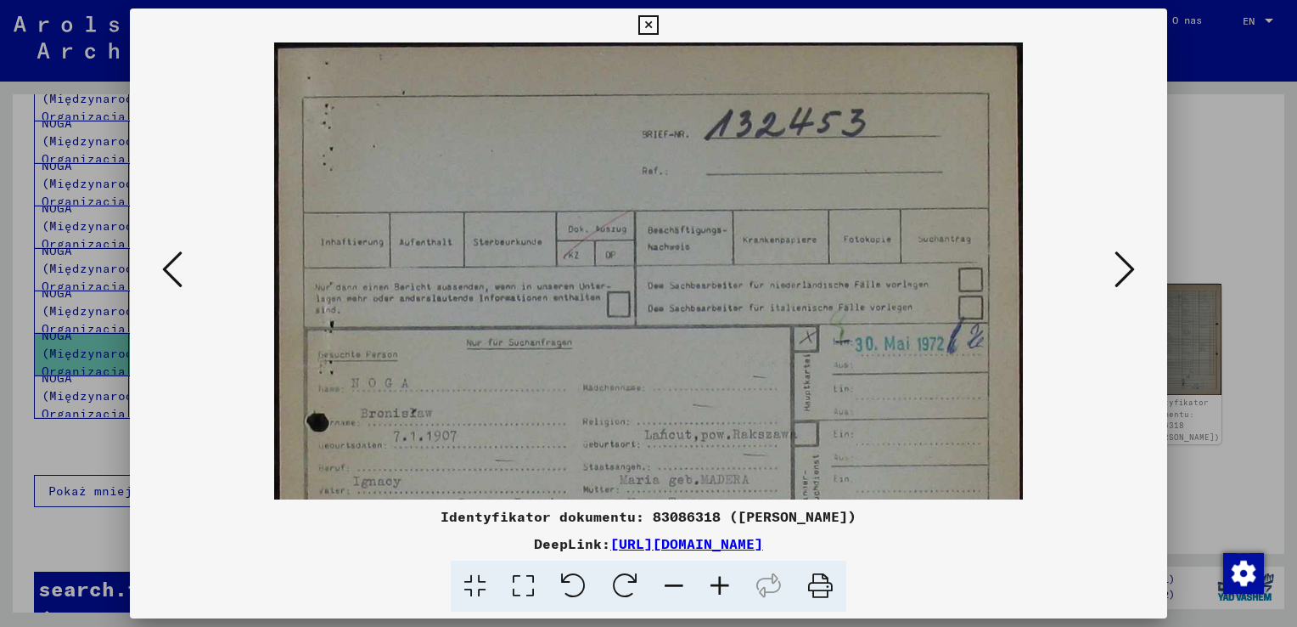
click at [720, 583] on icon at bounding box center [720, 586] width 46 height 52
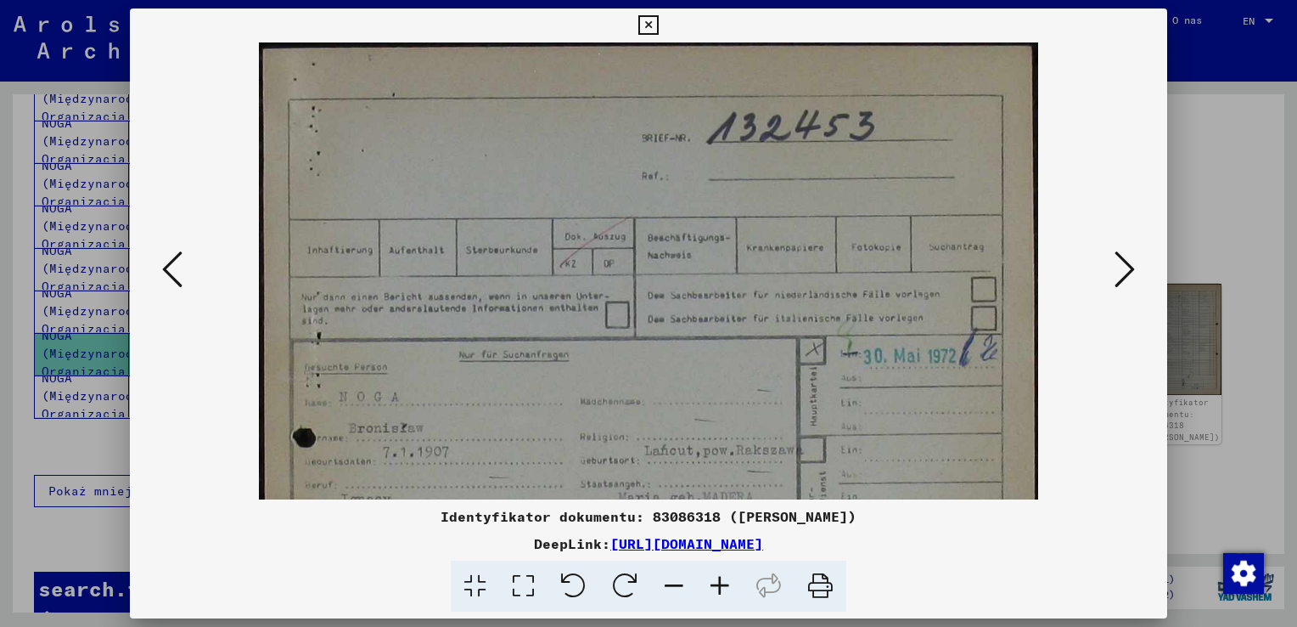
click at [720, 583] on icon at bounding box center [720, 586] width 46 height 52
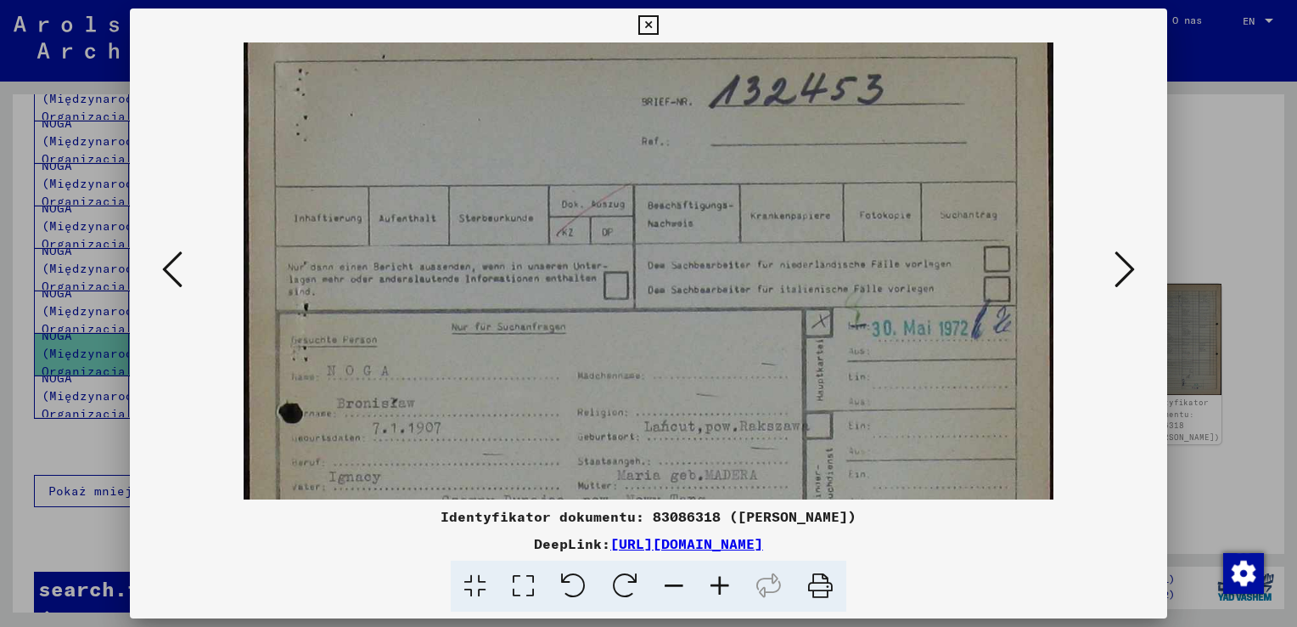
scroll to position [80, 0]
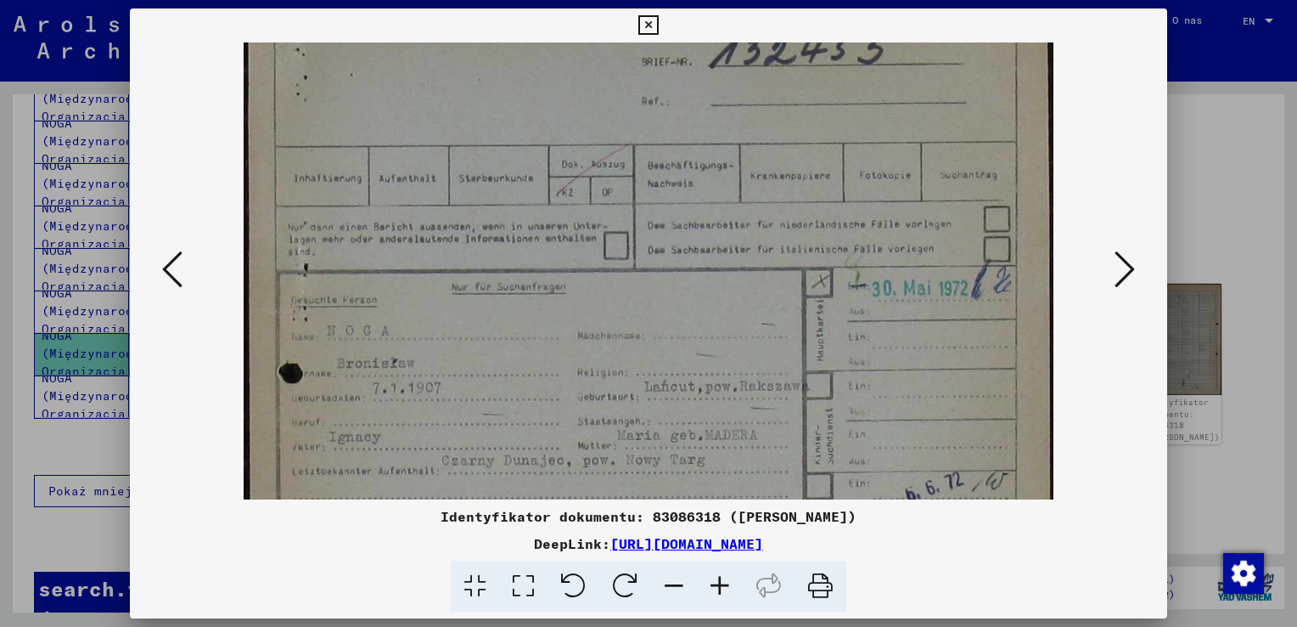
drag, startPoint x: 684, startPoint y: 441, endPoint x: 703, endPoint y: 363, distance: 79.5
click at [703, 363] on img at bounding box center [648, 531] width 809 height 1136
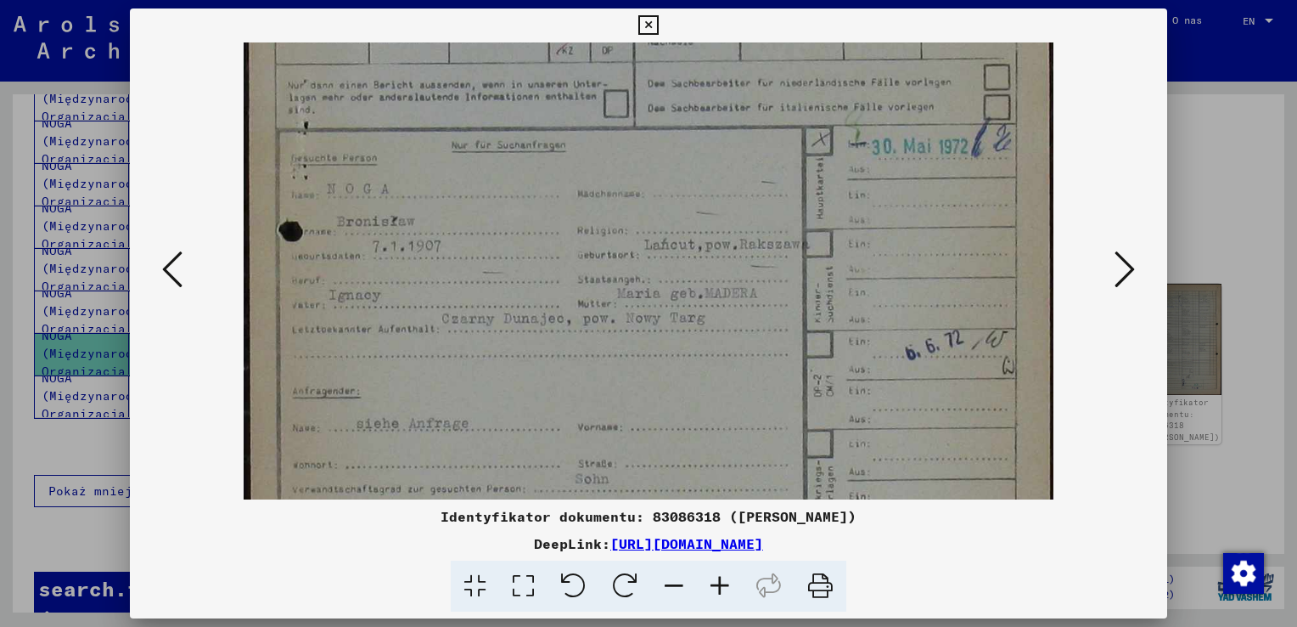
scroll to position [234, 0]
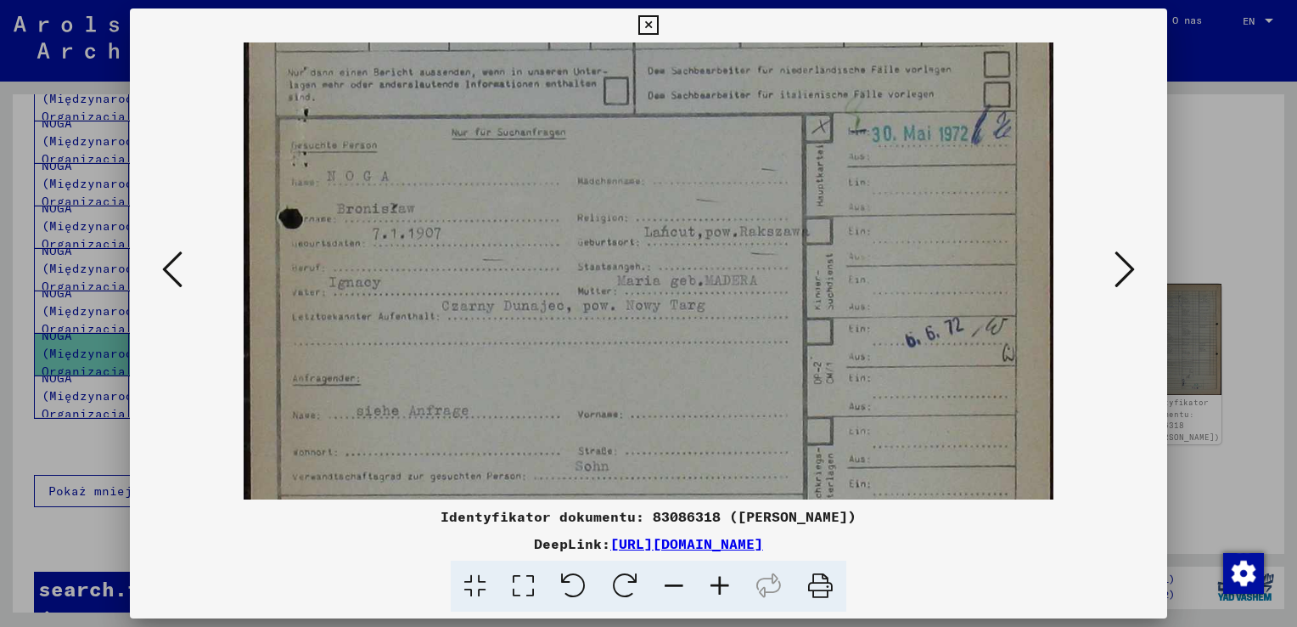
drag, startPoint x: 627, startPoint y: 380, endPoint x: 628, endPoint y: 228, distance: 152.0
click at [628, 228] on img at bounding box center [648, 376] width 809 height 1136
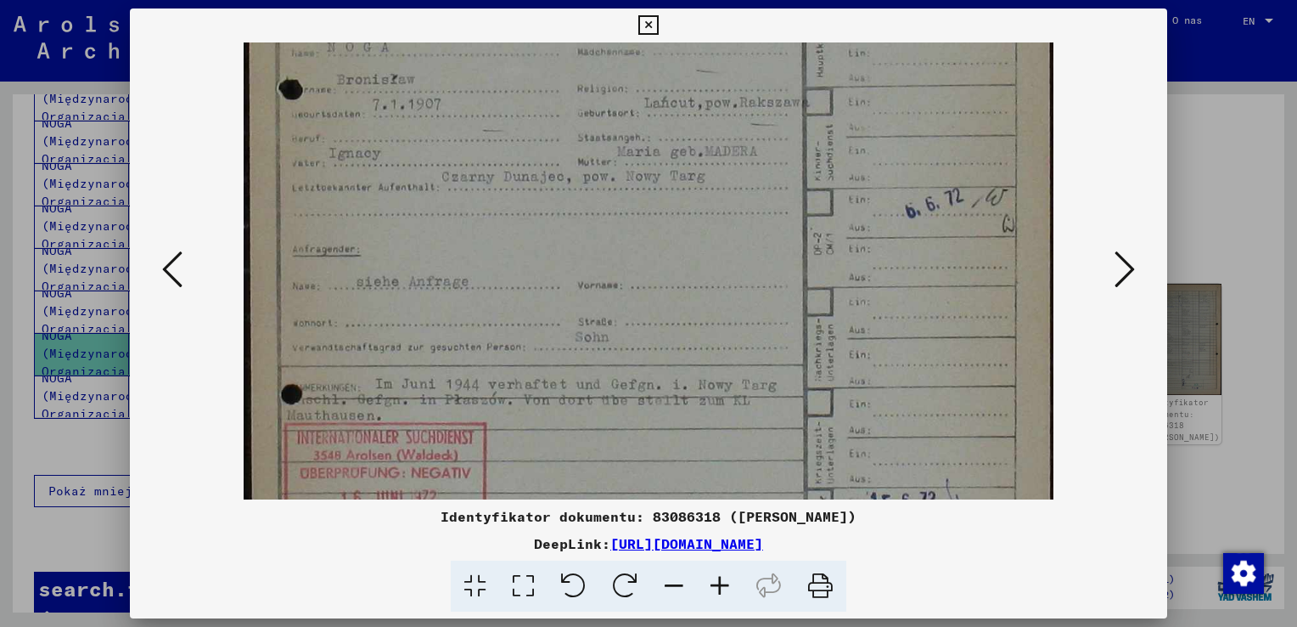
scroll to position [367, 0]
drag, startPoint x: 636, startPoint y: 426, endPoint x: 639, endPoint y: 295, distance: 130.8
click at [639, 295] on img at bounding box center [648, 244] width 809 height 1136
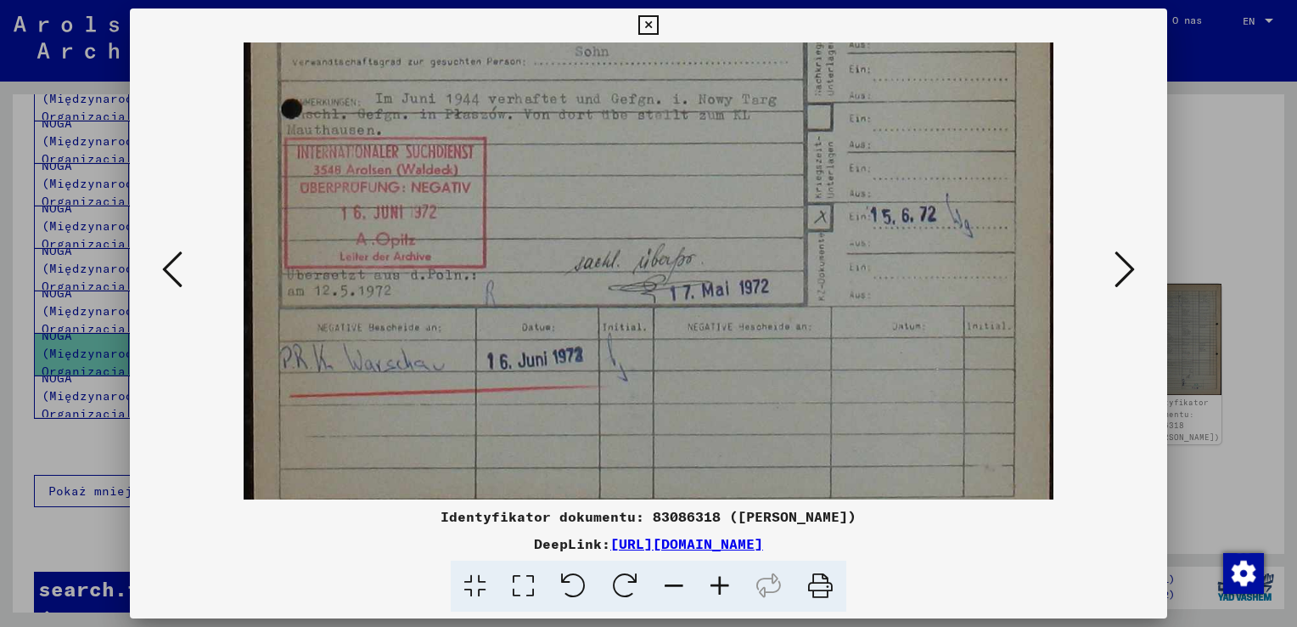
scroll to position [649, 0]
drag, startPoint x: 576, startPoint y: 403, endPoint x: 627, endPoint y: 125, distance: 283.3
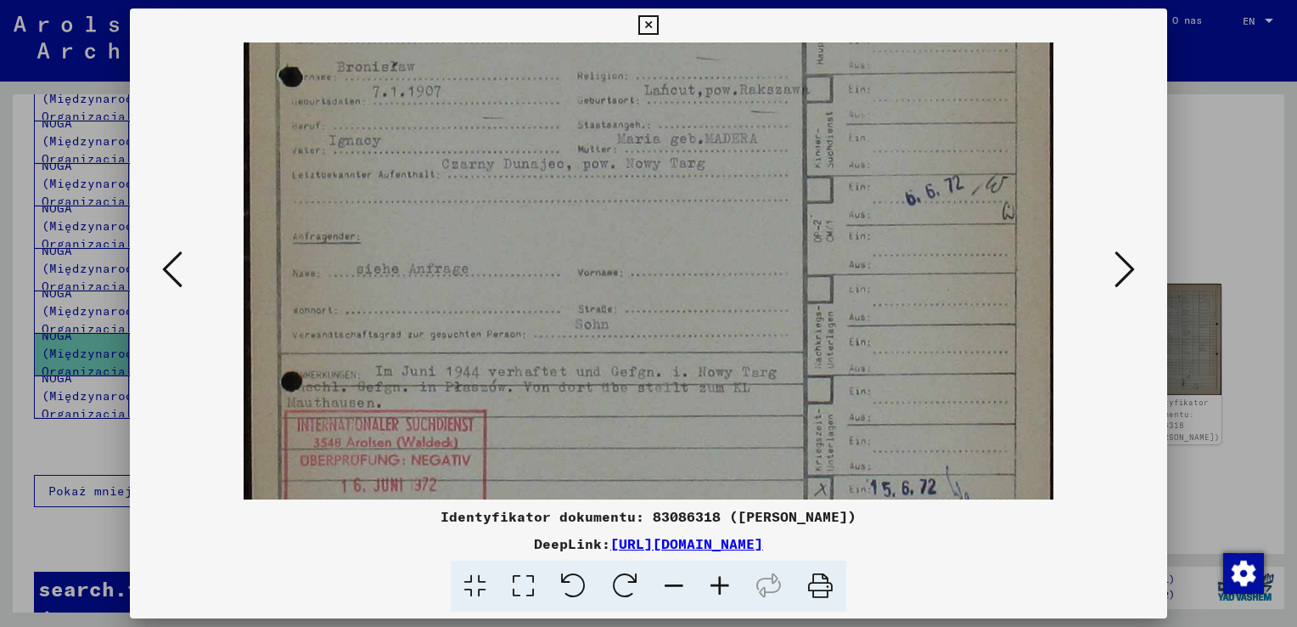
scroll to position [352, 0]
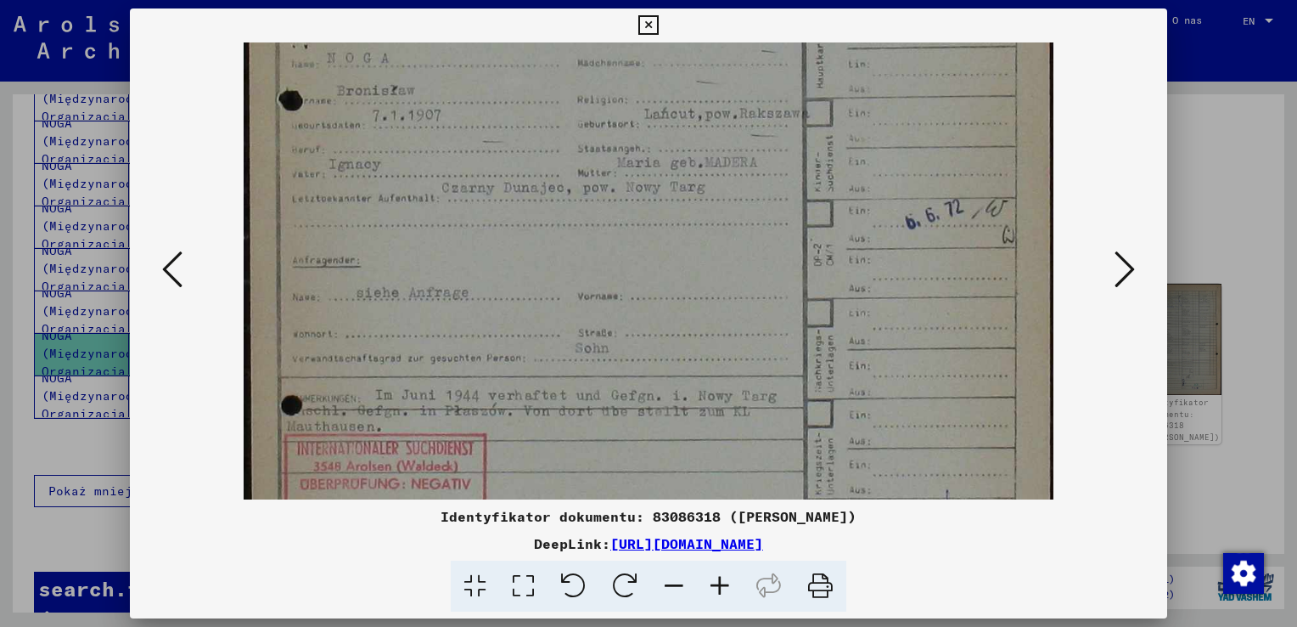
drag, startPoint x: 722, startPoint y: 391, endPoint x: 679, endPoint y: 470, distance: 89.7
click at [679, 470] on img at bounding box center [648, 258] width 809 height 1136
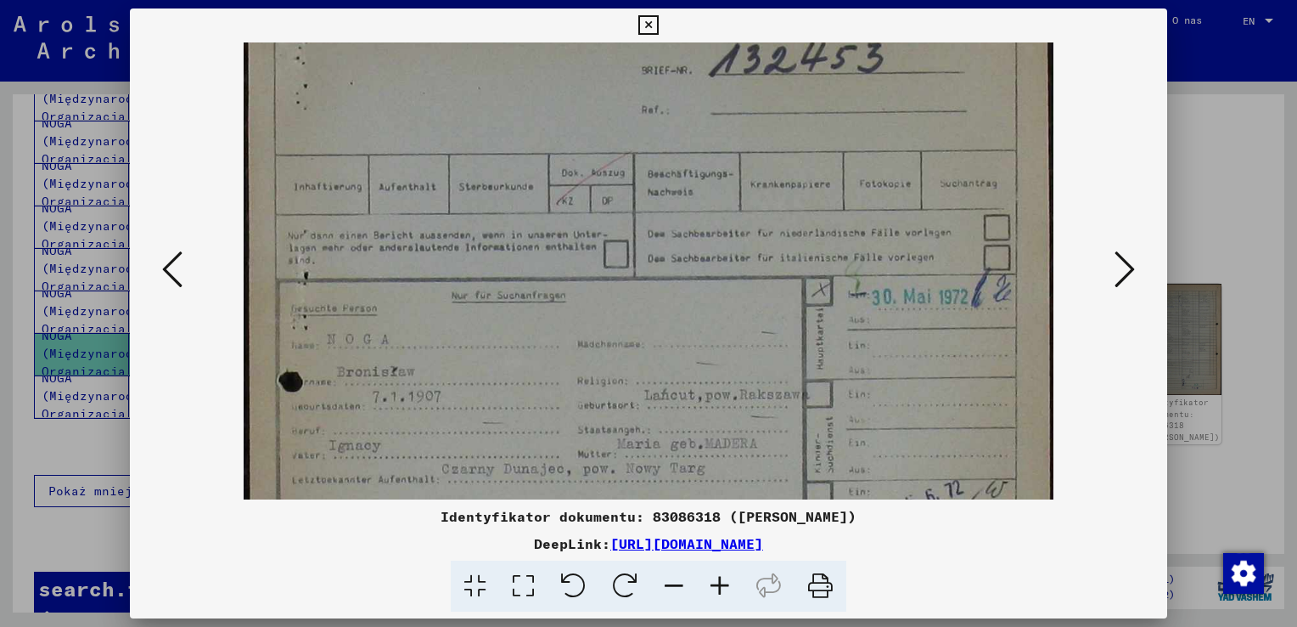
drag, startPoint x: 820, startPoint y: 248, endPoint x: 839, endPoint y: 536, distance: 288.4
click at [839, 536] on div "Identyfikator dokumentu: 83086318 ([PERSON_NAME]) DeepLink: [URL][DOMAIN_NAME]" at bounding box center [649, 310] width 1038 height 604
drag, startPoint x: 701, startPoint y: 284, endPoint x: 706, endPoint y: 305, distance: 21.8
click at [706, 305] on img at bounding box center [648, 537] width 809 height 1136
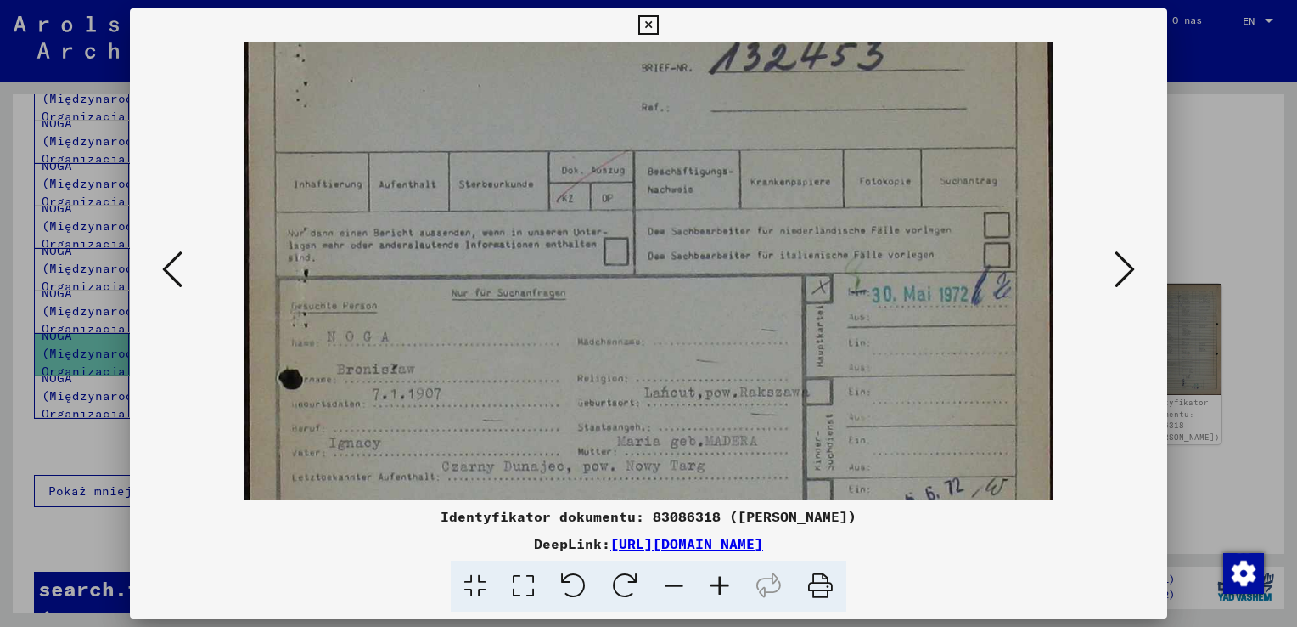
click at [1125, 273] on icon at bounding box center [1125, 269] width 20 height 41
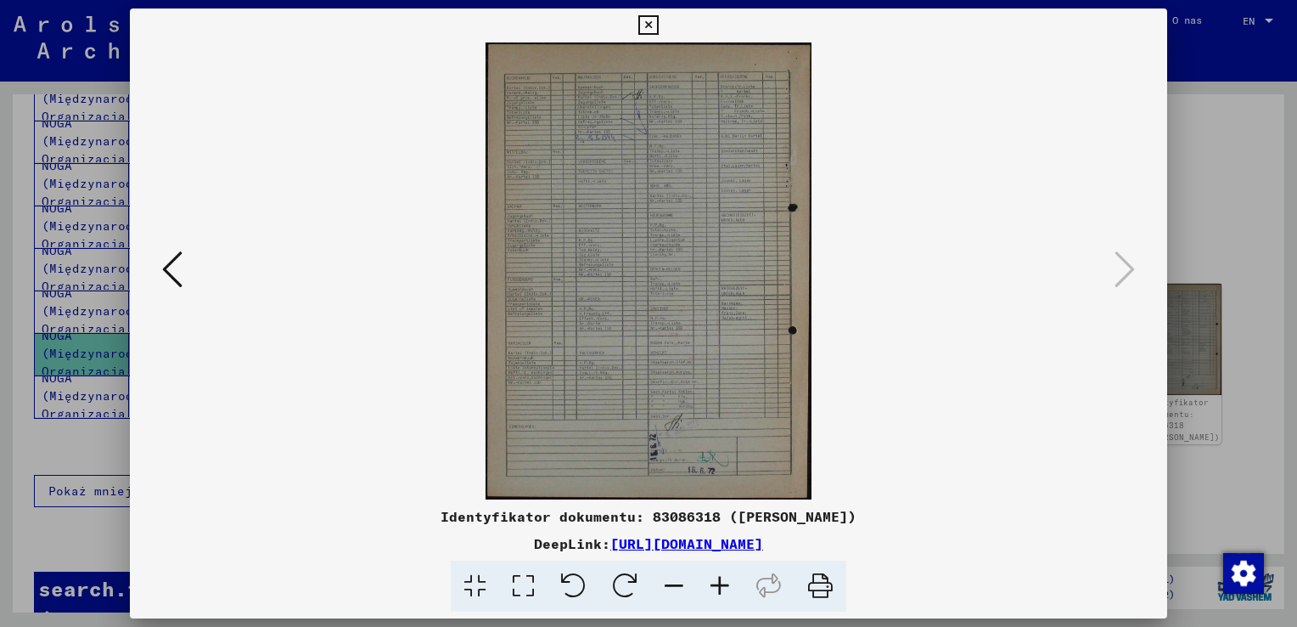
scroll to position [0, 0]
click at [644, 22] on icon at bounding box center [649, 25] width 20 height 20
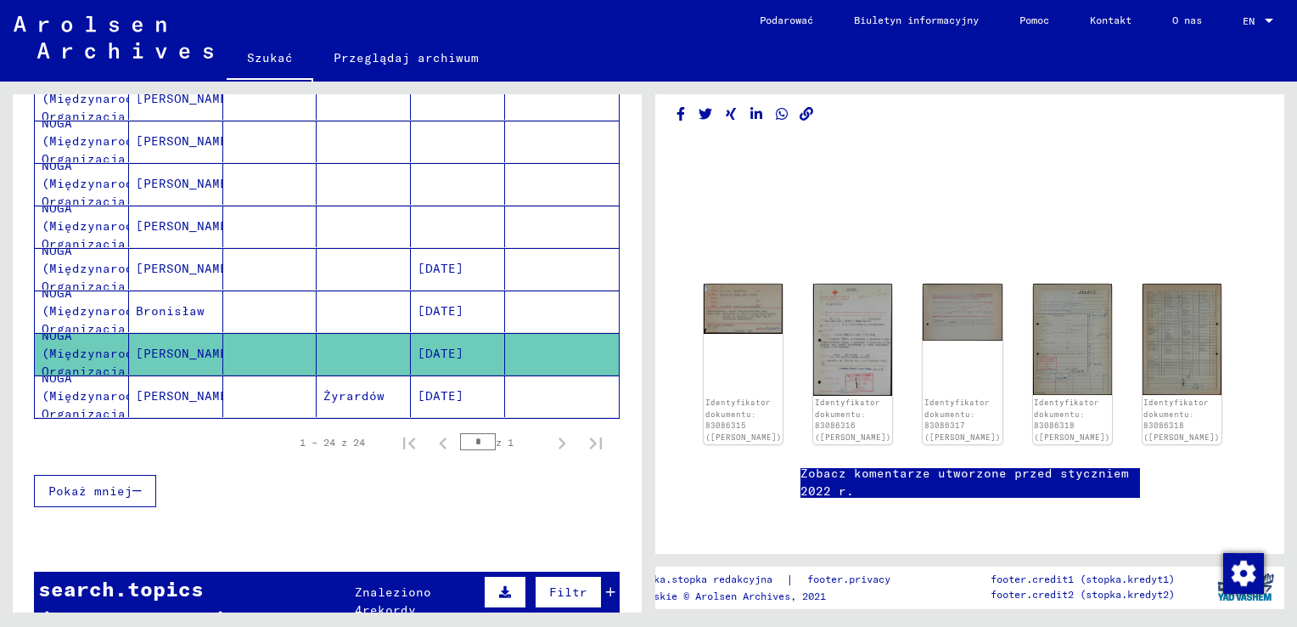
click at [987, 464] on link "Zobacz komentarze utworzone przed styczniem 2022 r." at bounding box center [971, 482] width 340 height 36
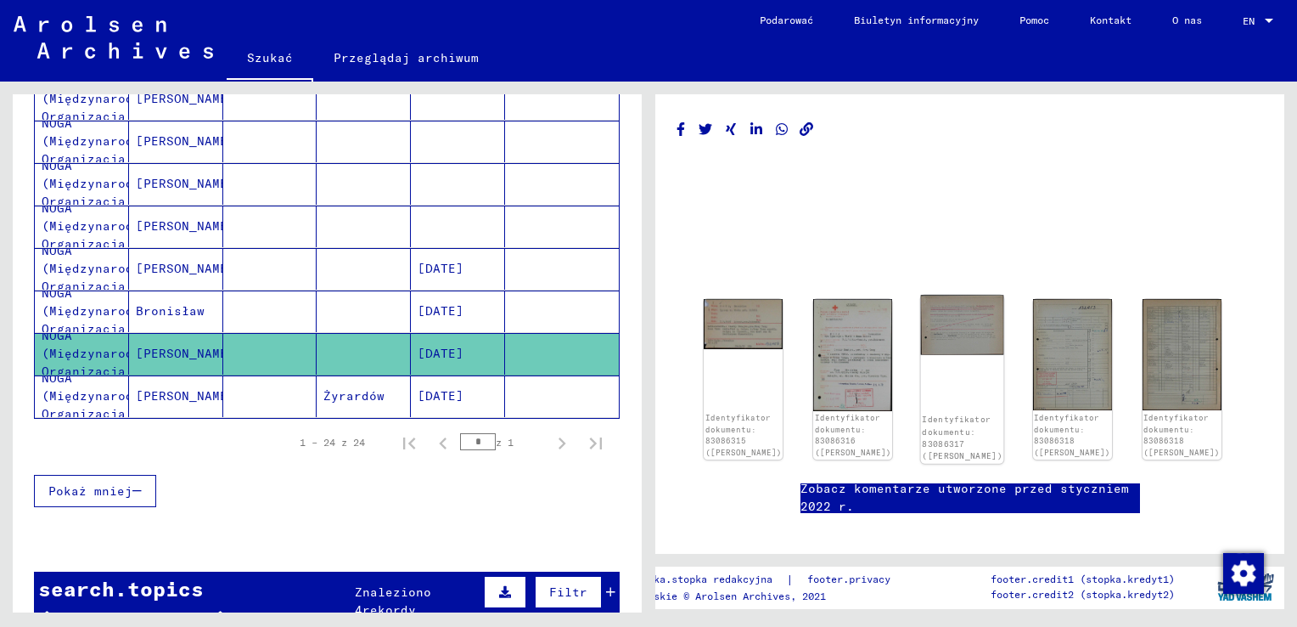
click at [958, 340] on img at bounding box center [962, 324] width 83 height 59
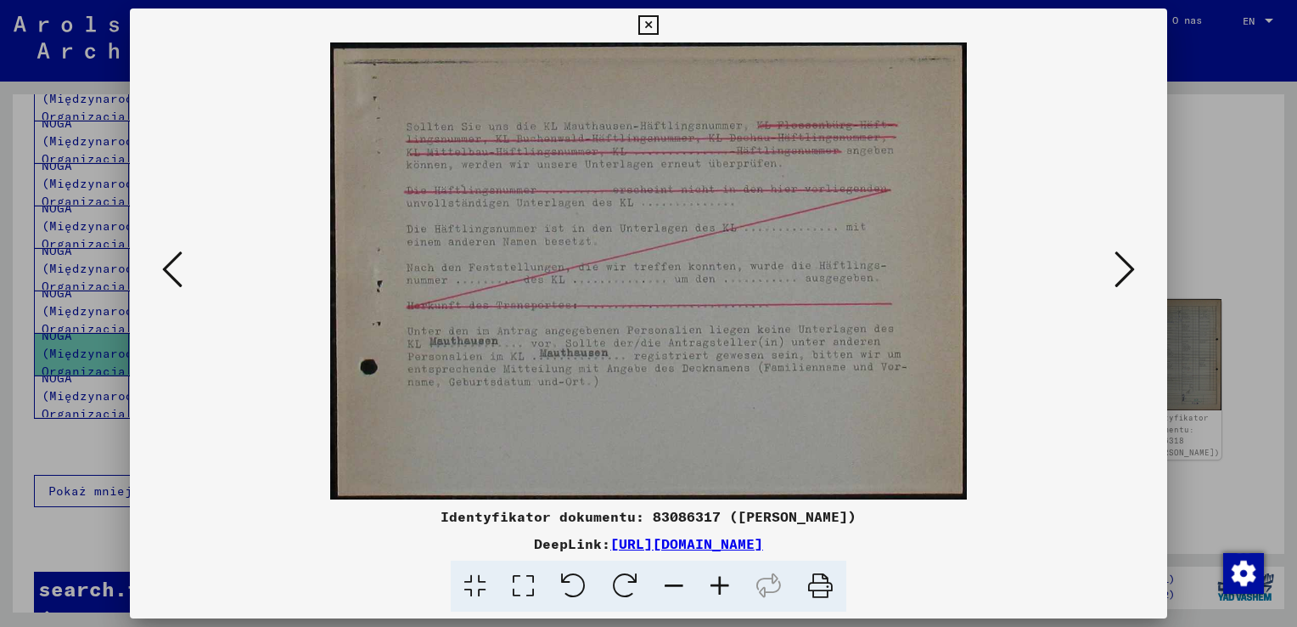
click at [706, 544] on link "[URL][DOMAIN_NAME]" at bounding box center [686, 543] width 153 height 17
